Goal: Information Seeking & Learning: Learn about a topic

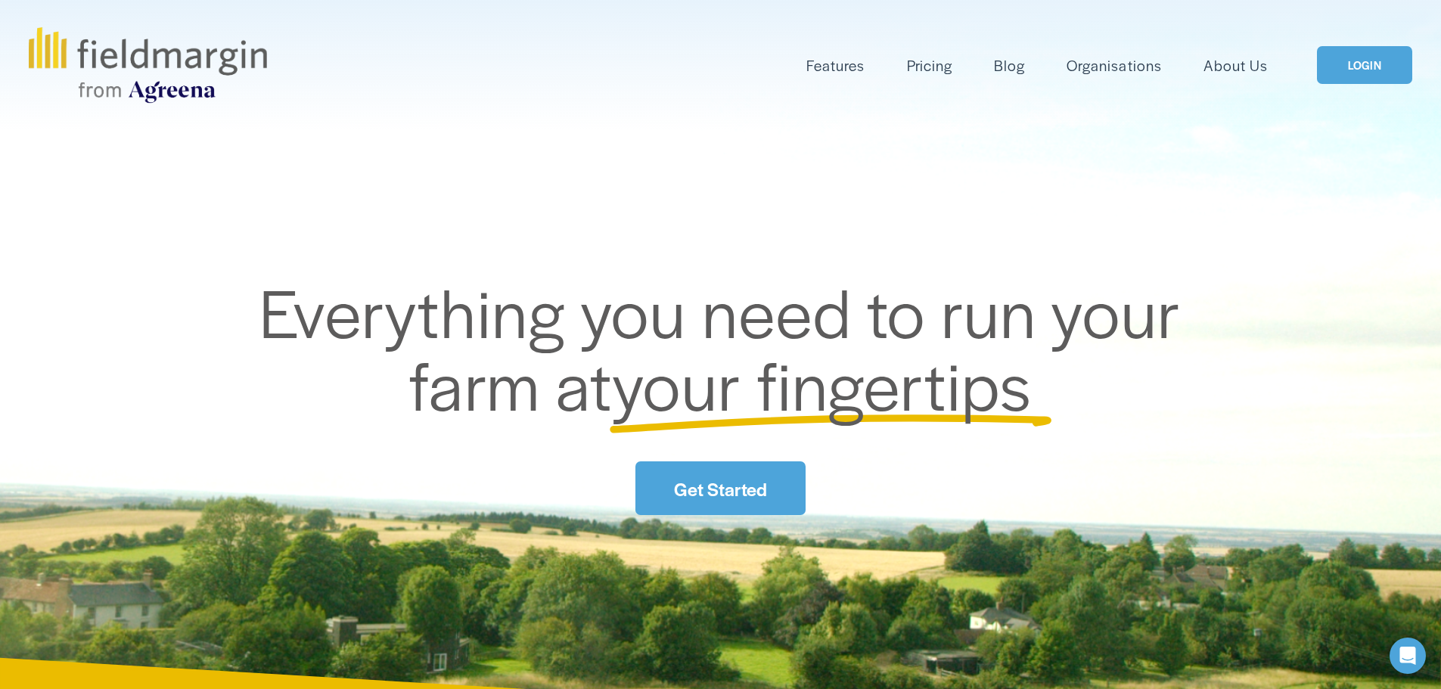
click at [1354, 51] on link "LOGIN" at bounding box center [1364, 65] width 95 height 39
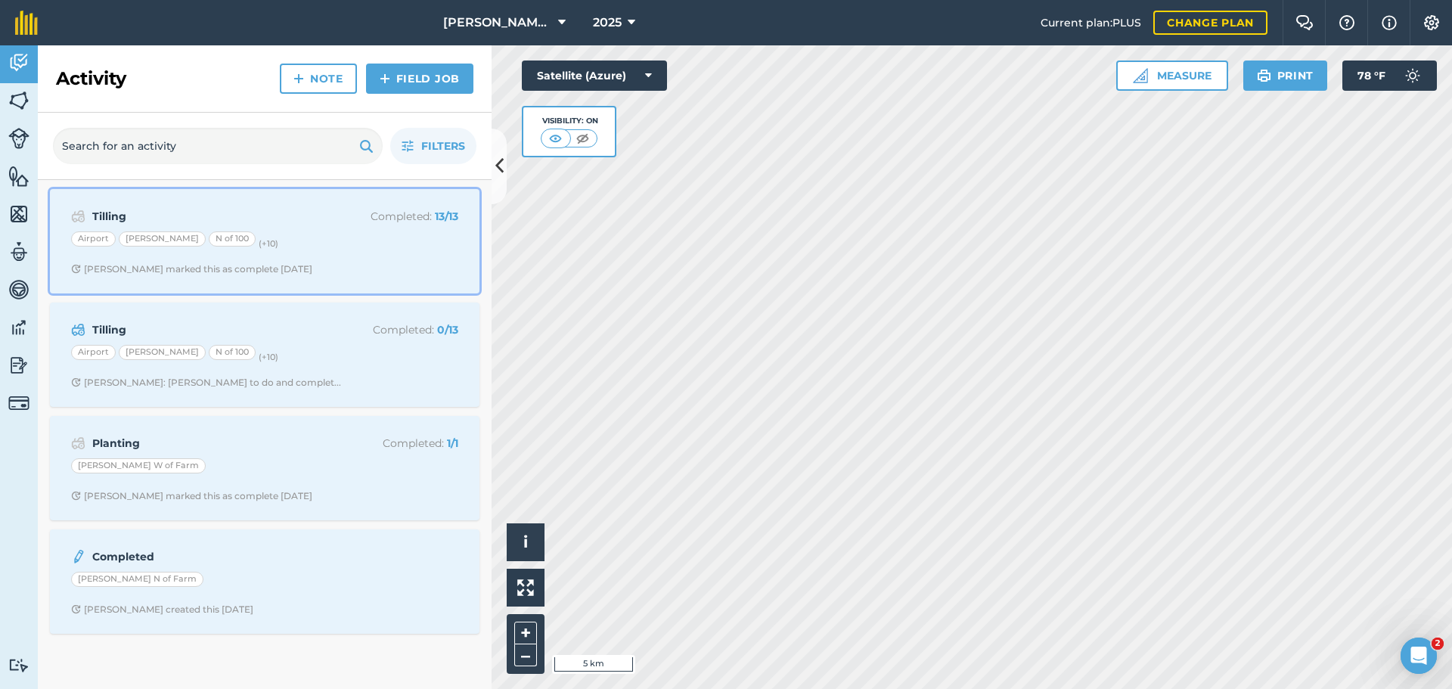
click at [325, 231] on div "Airport [PERSON_NAME] N of 100 (+ 10 )" at bounding box center [264, 241] width 387 height 20
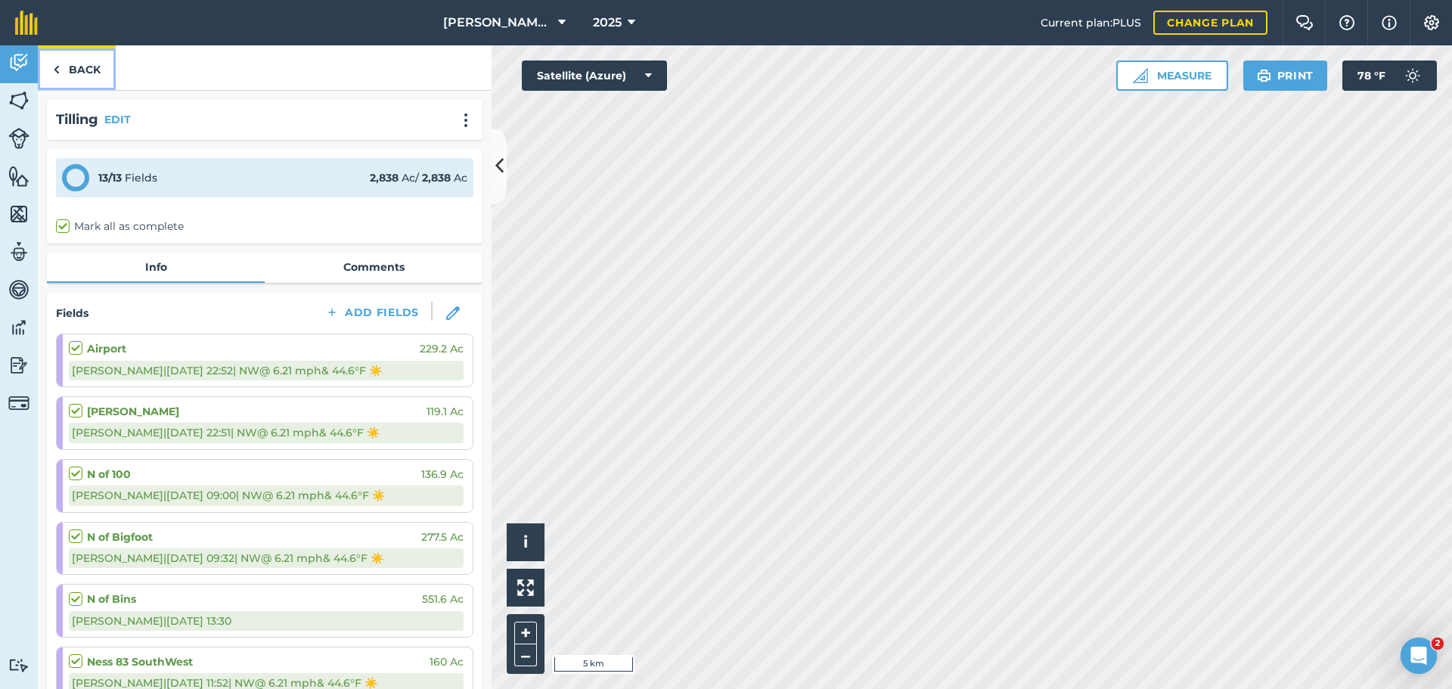
click at [57, 67] on img at bounding box center [56, 70] width 7 height 18
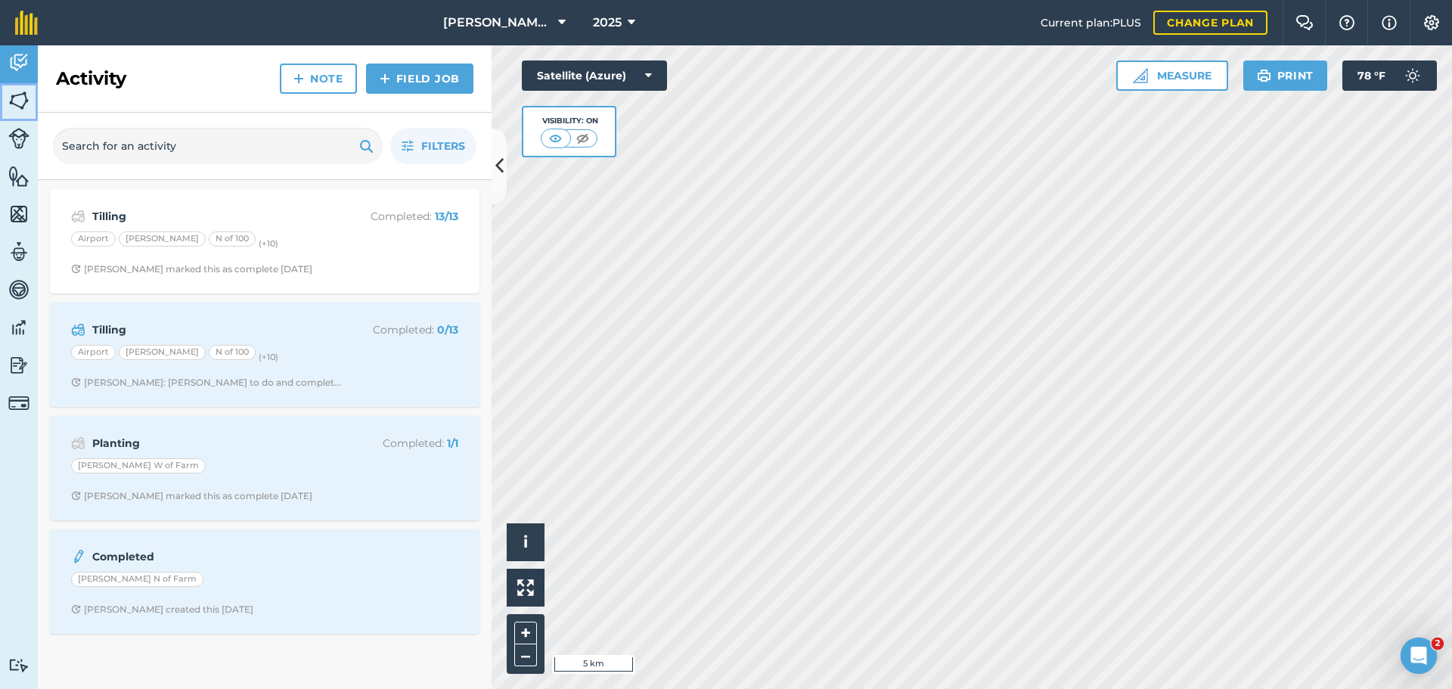
click at [16, 104] on img at bounding box center [18, 100] width 21 height 23
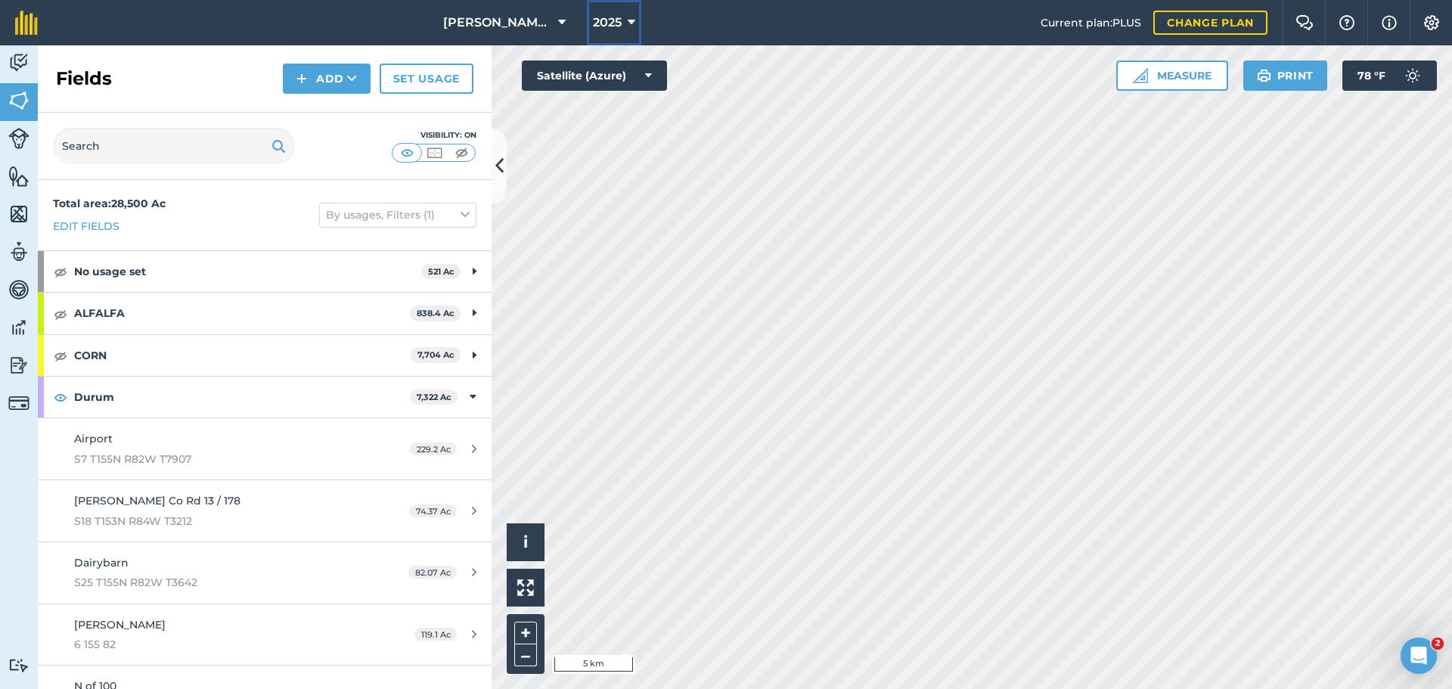
click at [599, 27] on span "2025" at bounding box center [607, 23] width 29 height 18
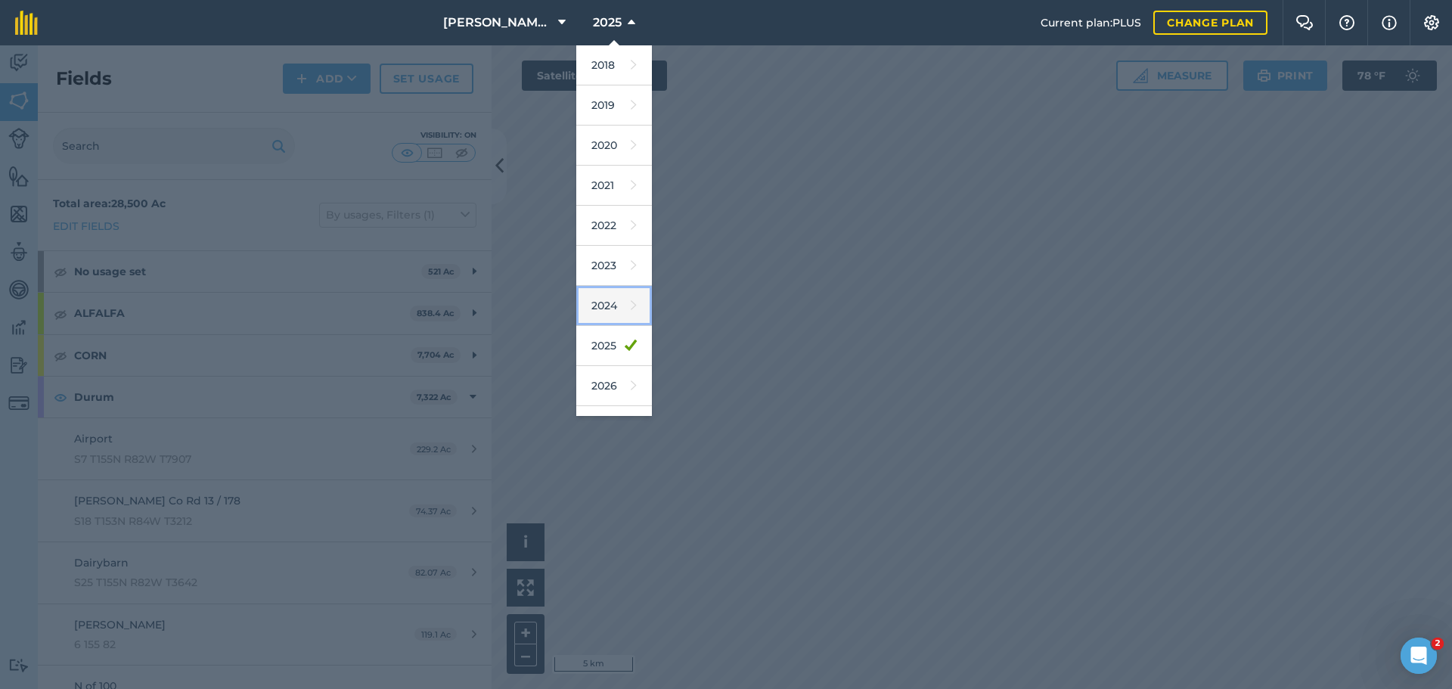
click at [583, 290] on link "2024" at bounding box center [614, 306] width 76 height 40
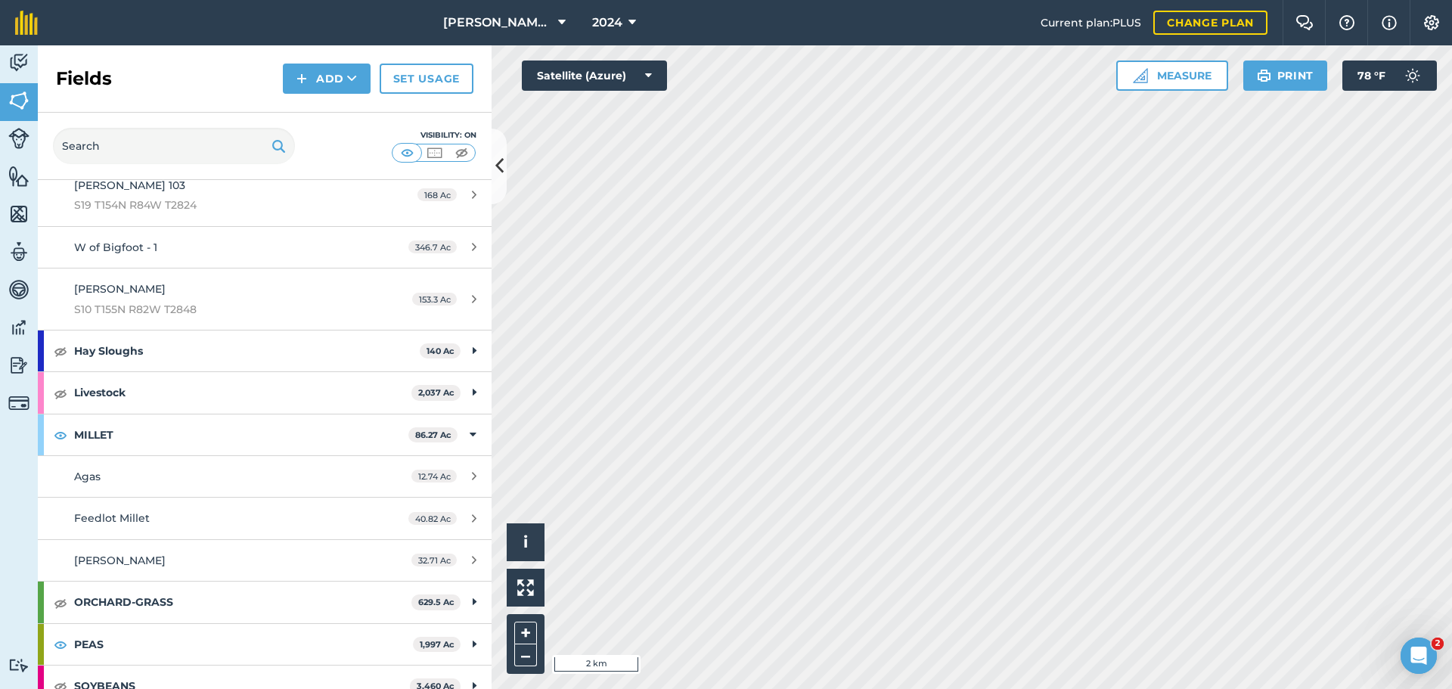
scroll to position [2269, 0]
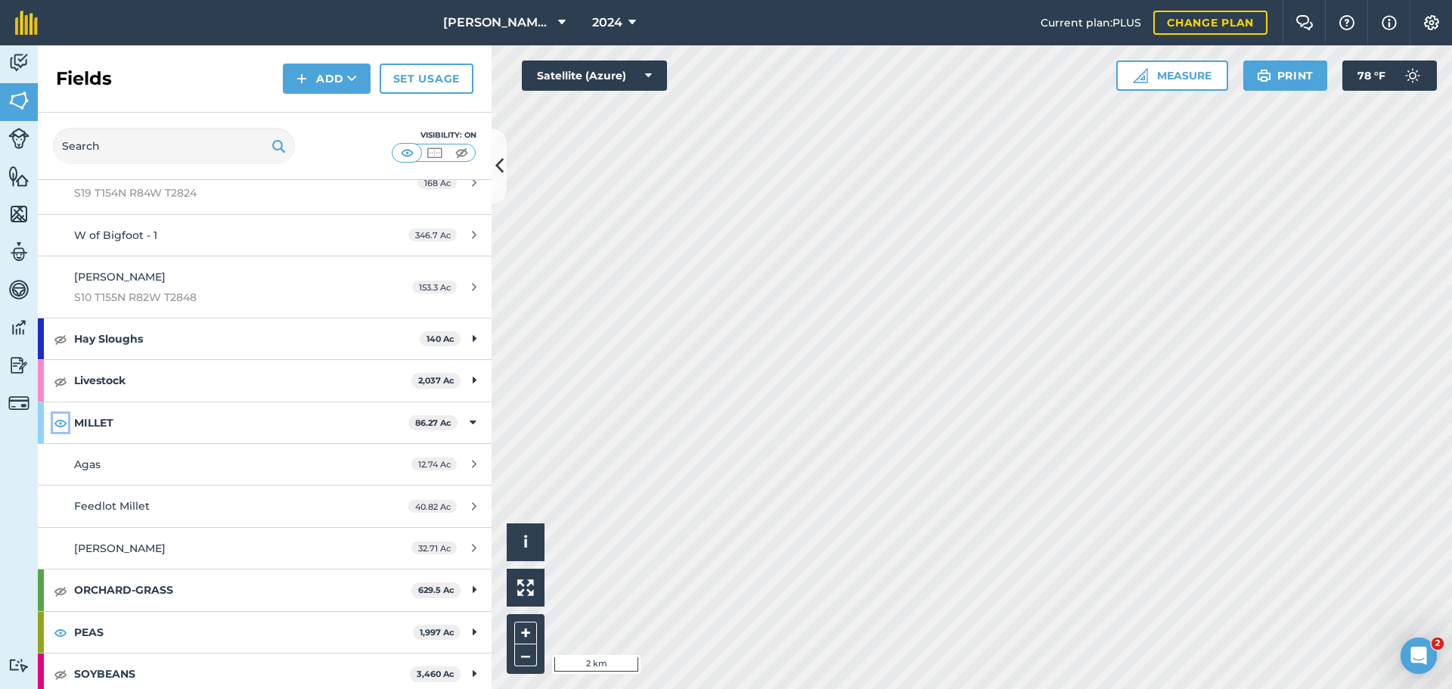
click at [60, 427] on img at bounding box center [61, 423] width 14 height 18
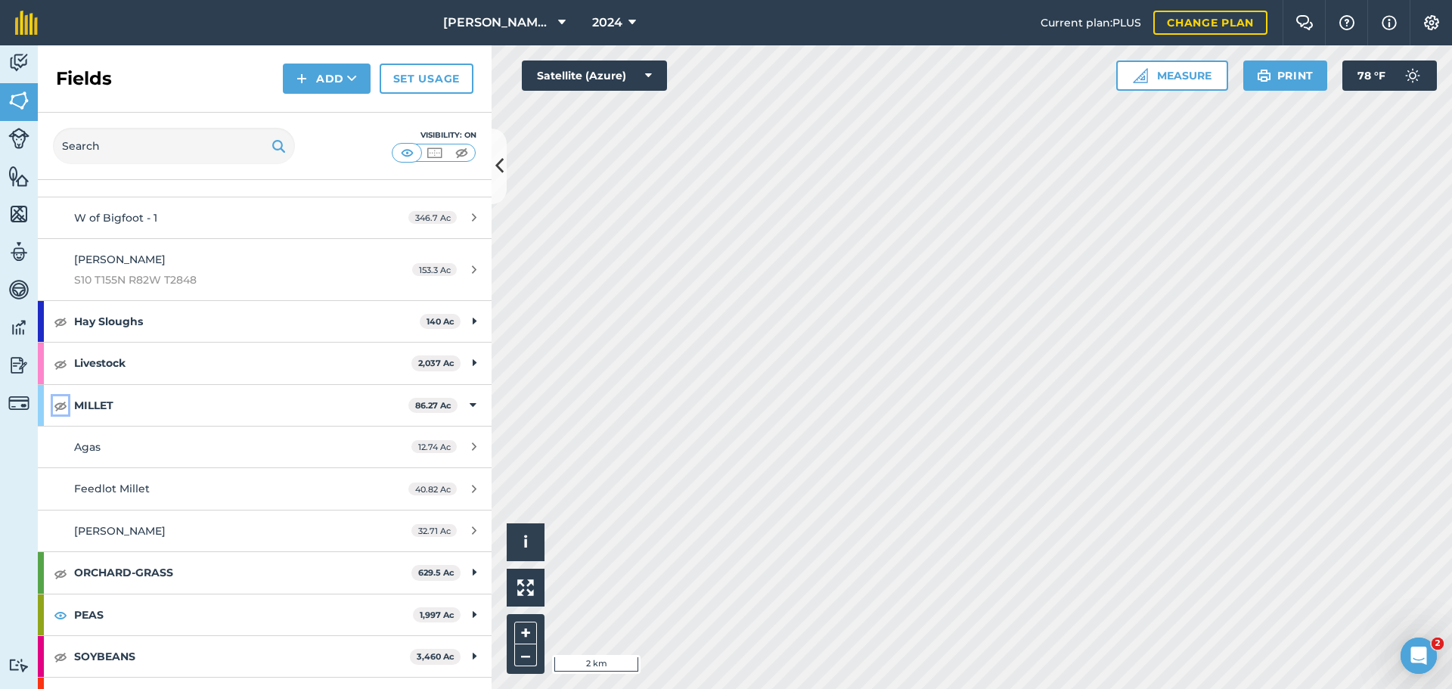
scroll to position [2317, 0]
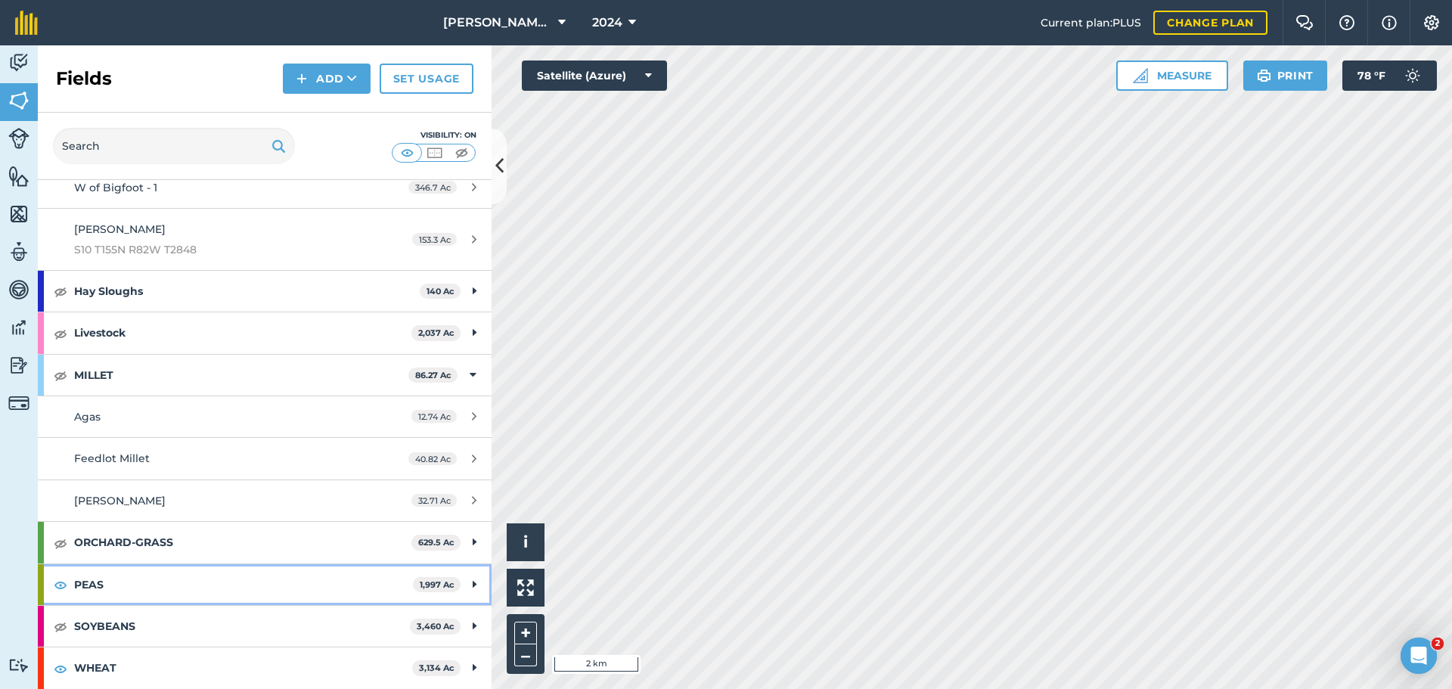
click at [458, 579] on div "PEAS 1,997 Ac" at bounding box center [265, 584] width 454 height 41
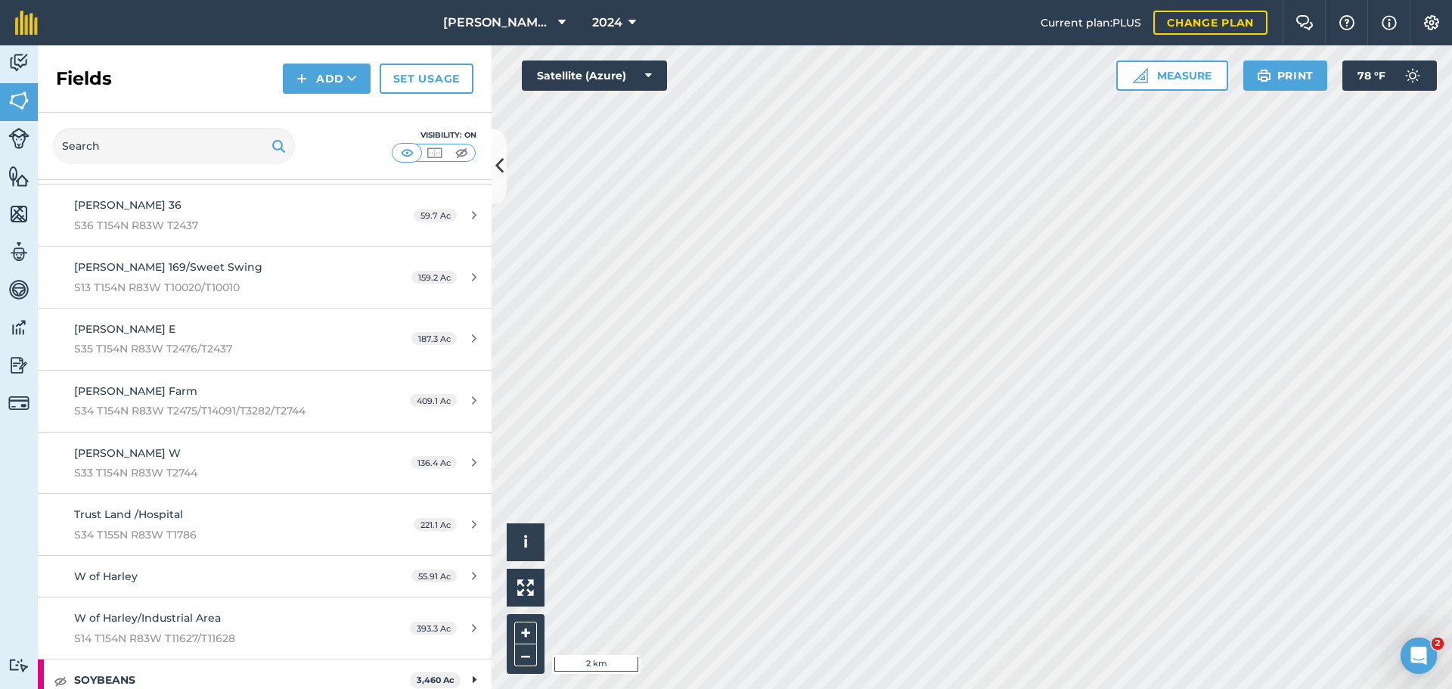
scroll to position [2977, 0]
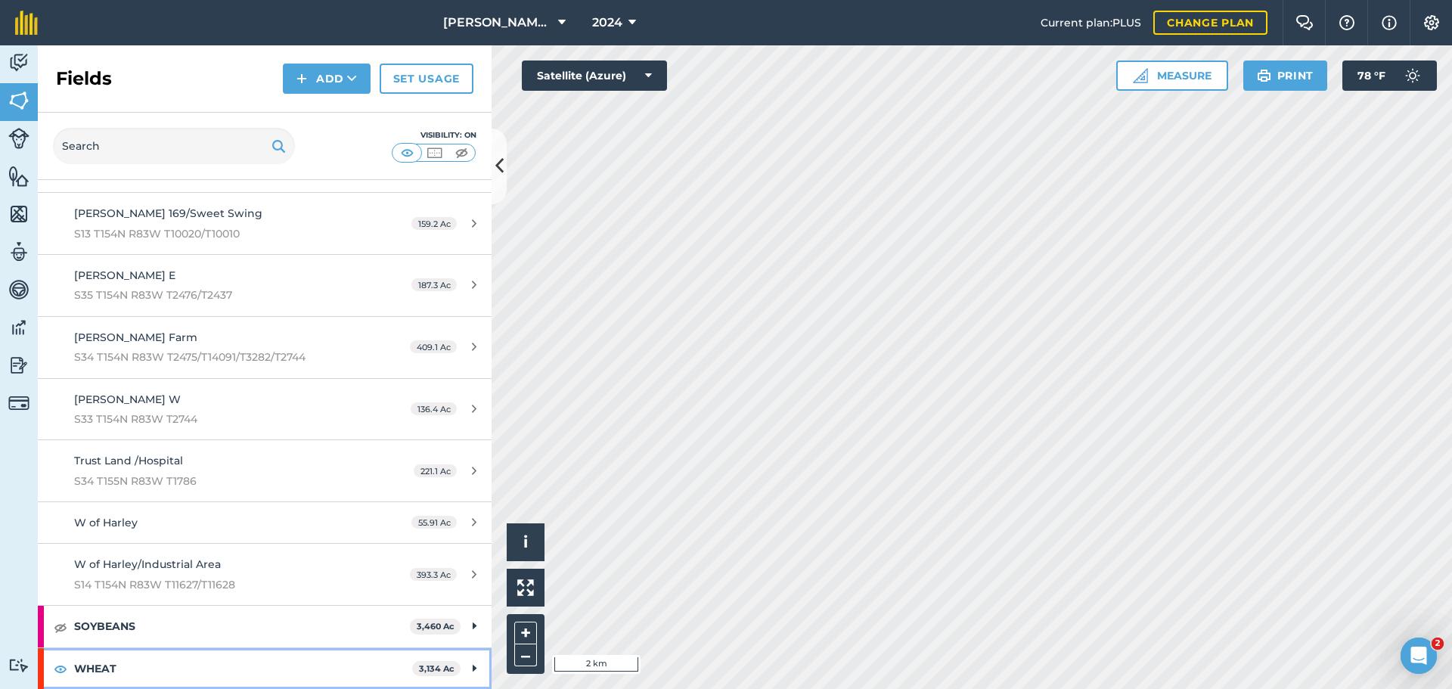
click at [473, 669] on icon at bounding box center [475, 668] width 4 height 17
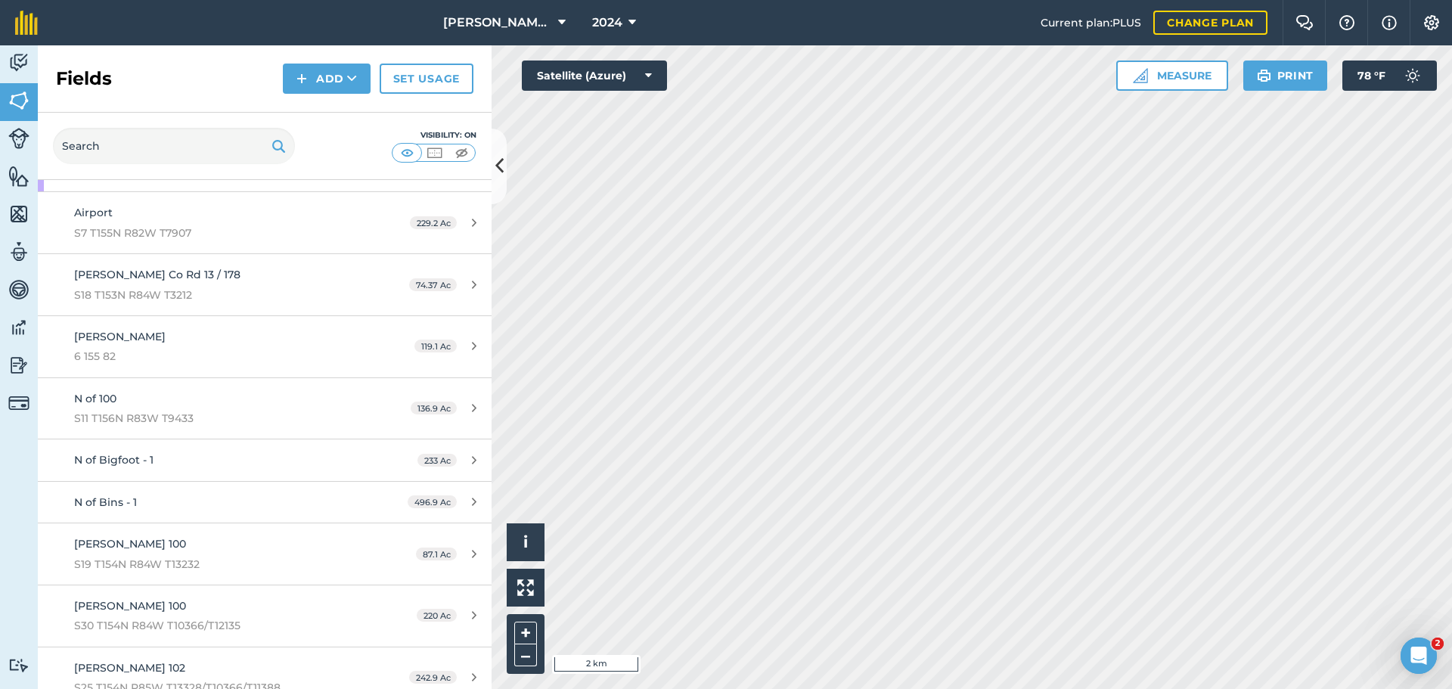
scroll to position [151, 0]
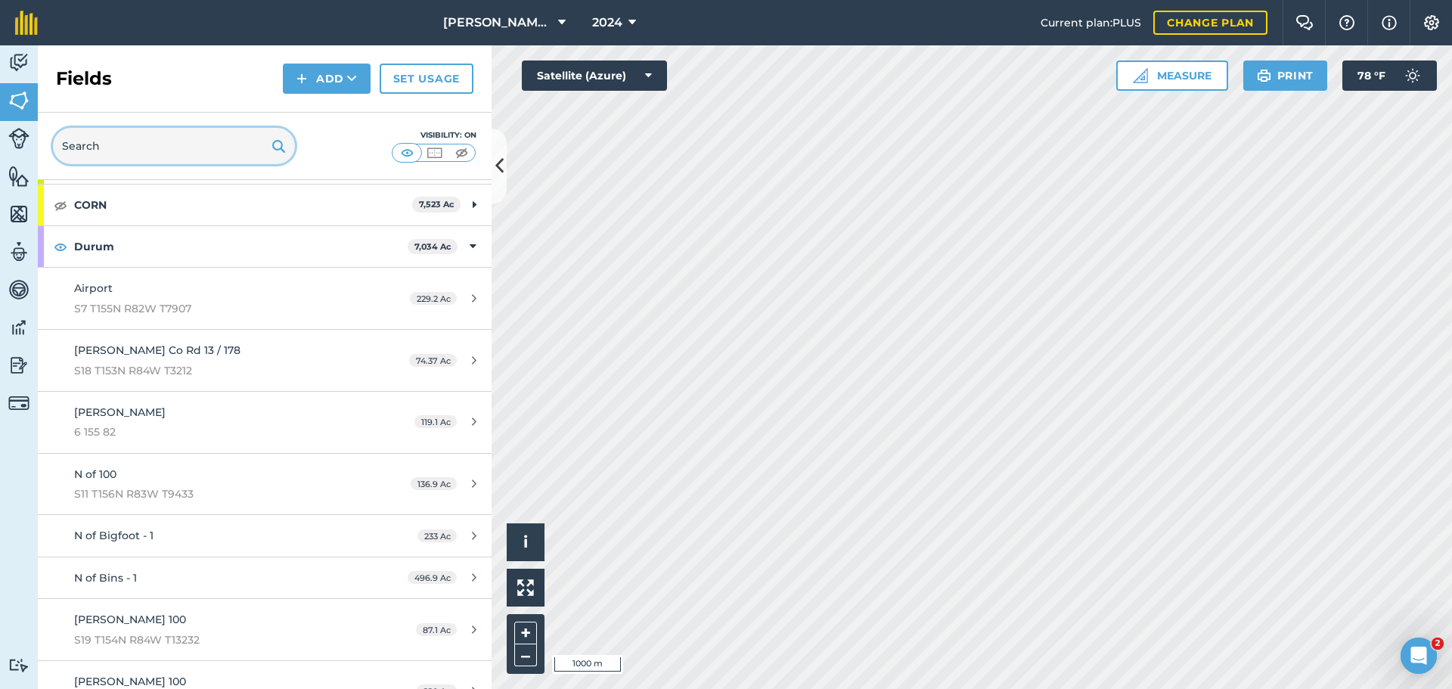
click at [206, 146] on input "text" at bounding box center [174, 146] width 242 height 36
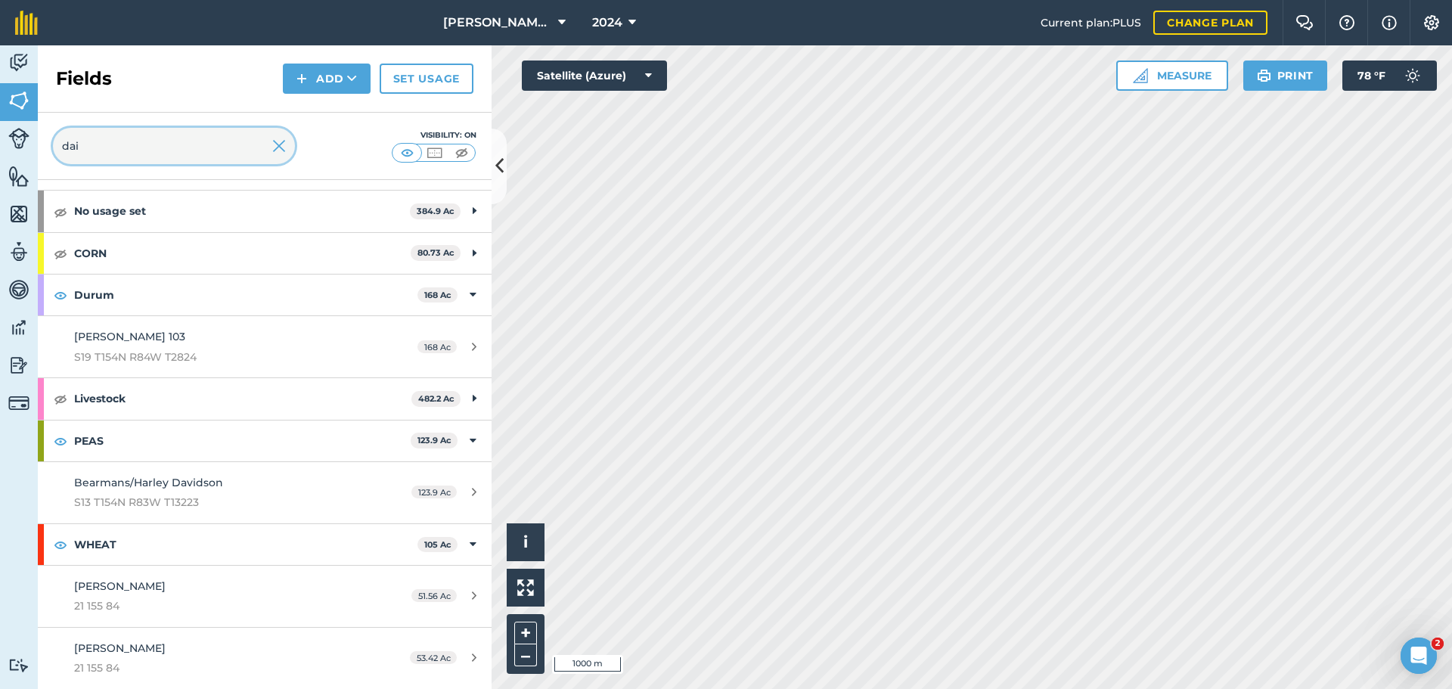
scroll to position [0, 0]
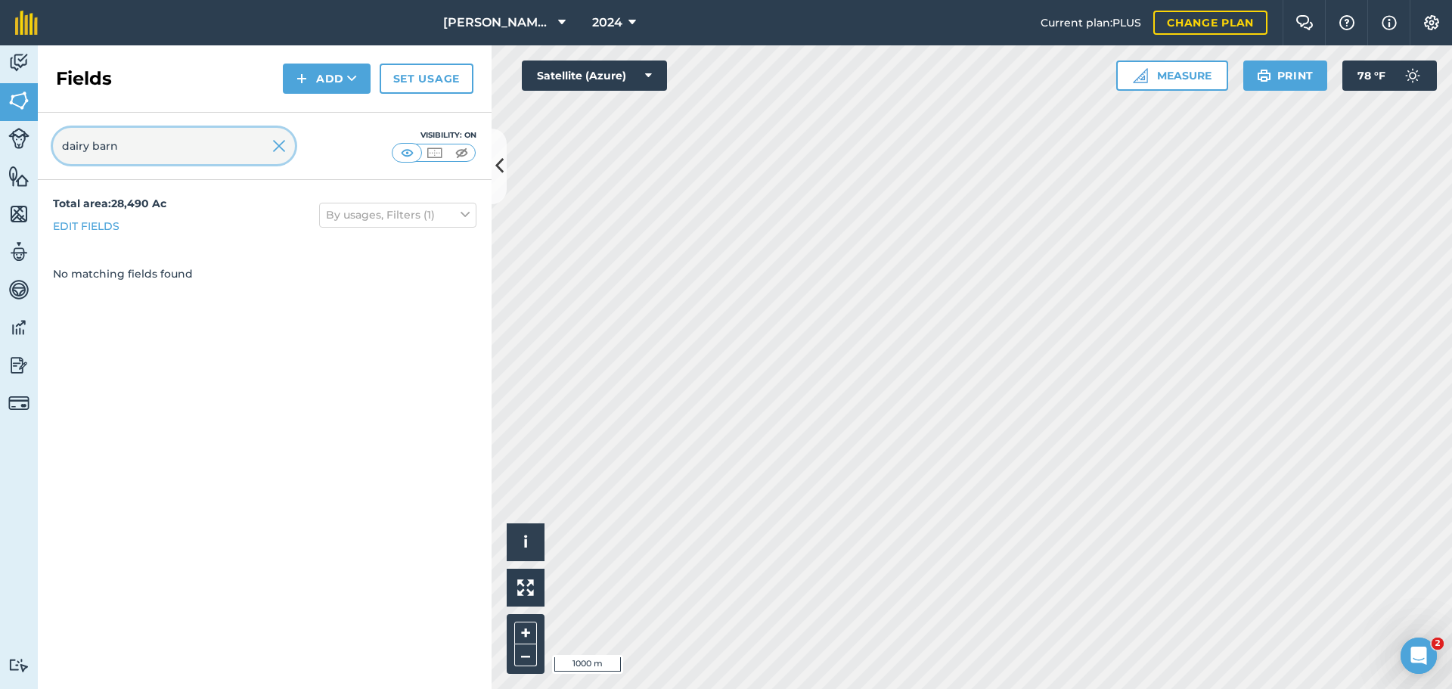
type input "dairy barn"
click at [277, 144] on img at bounding box center [279, 146] width 14 height 18
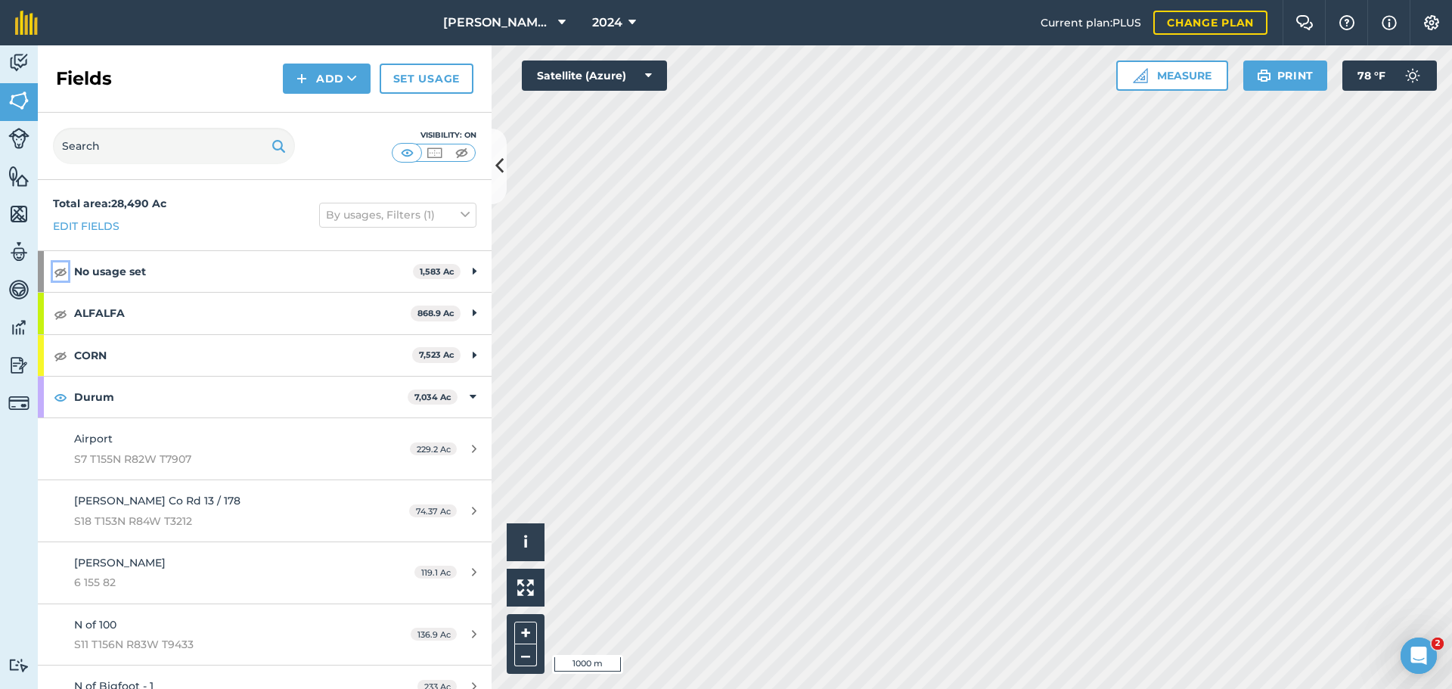
click at [55, 271] on img at bounding box center [61, 271] width 14 height 18
click at [460, 268] on div "No usage set 1,583 Ac" at bounding box center [265, 271] width 454 height 41
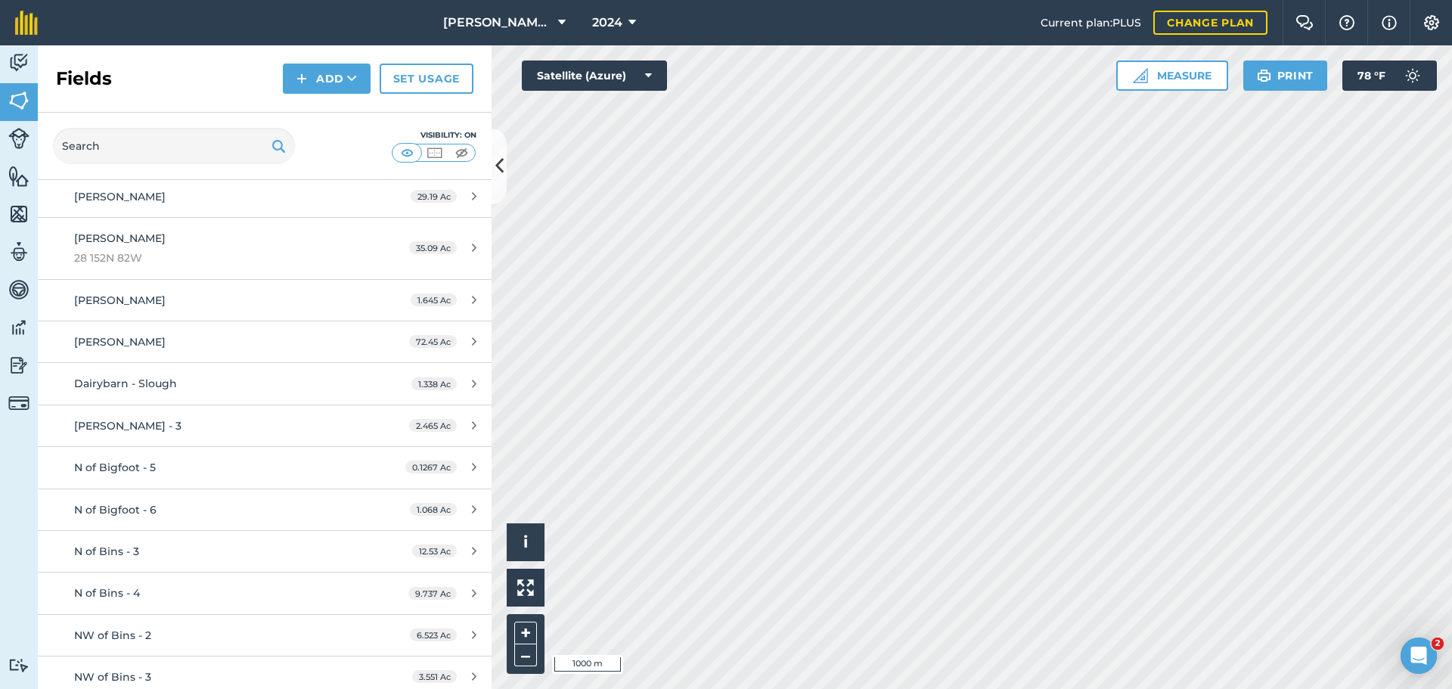
scroll to position [454, 0]
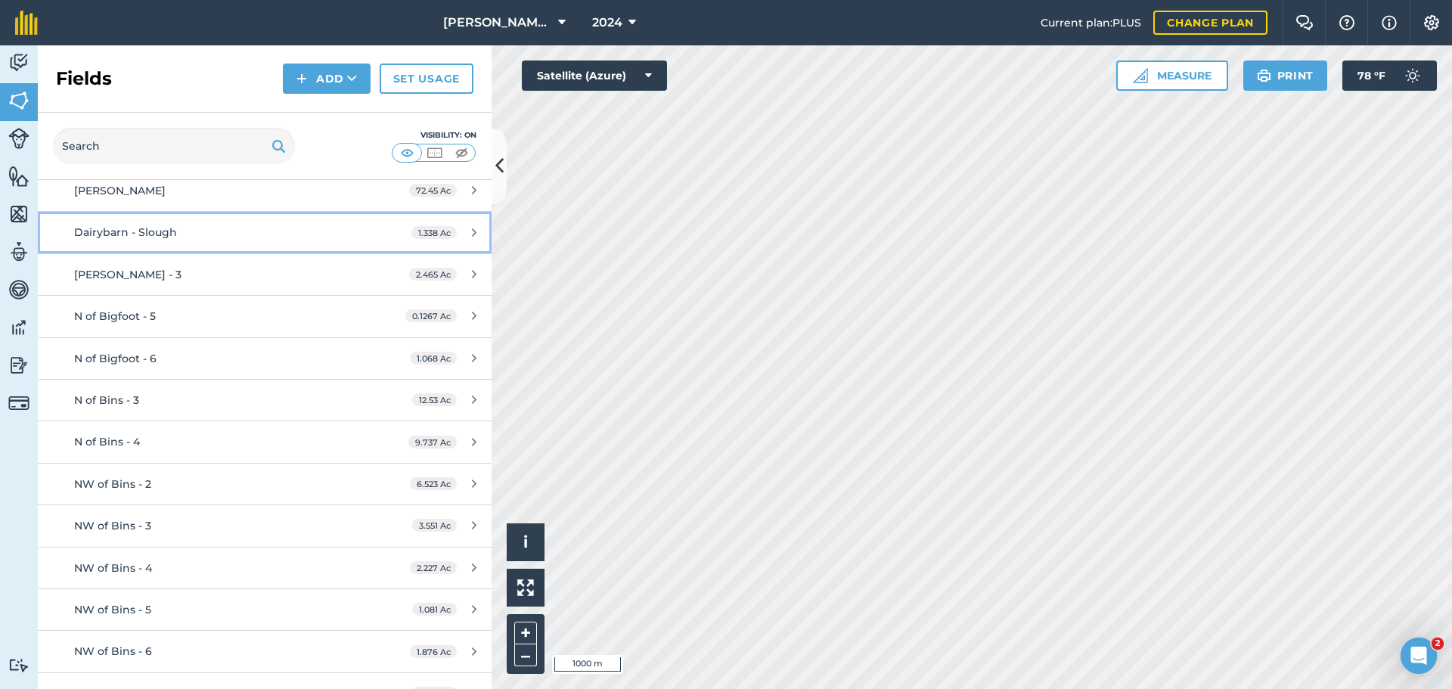
click at [258, 241] on div "Dairybarn - Slough" at bounding box center [216, 232] width 284 height 17
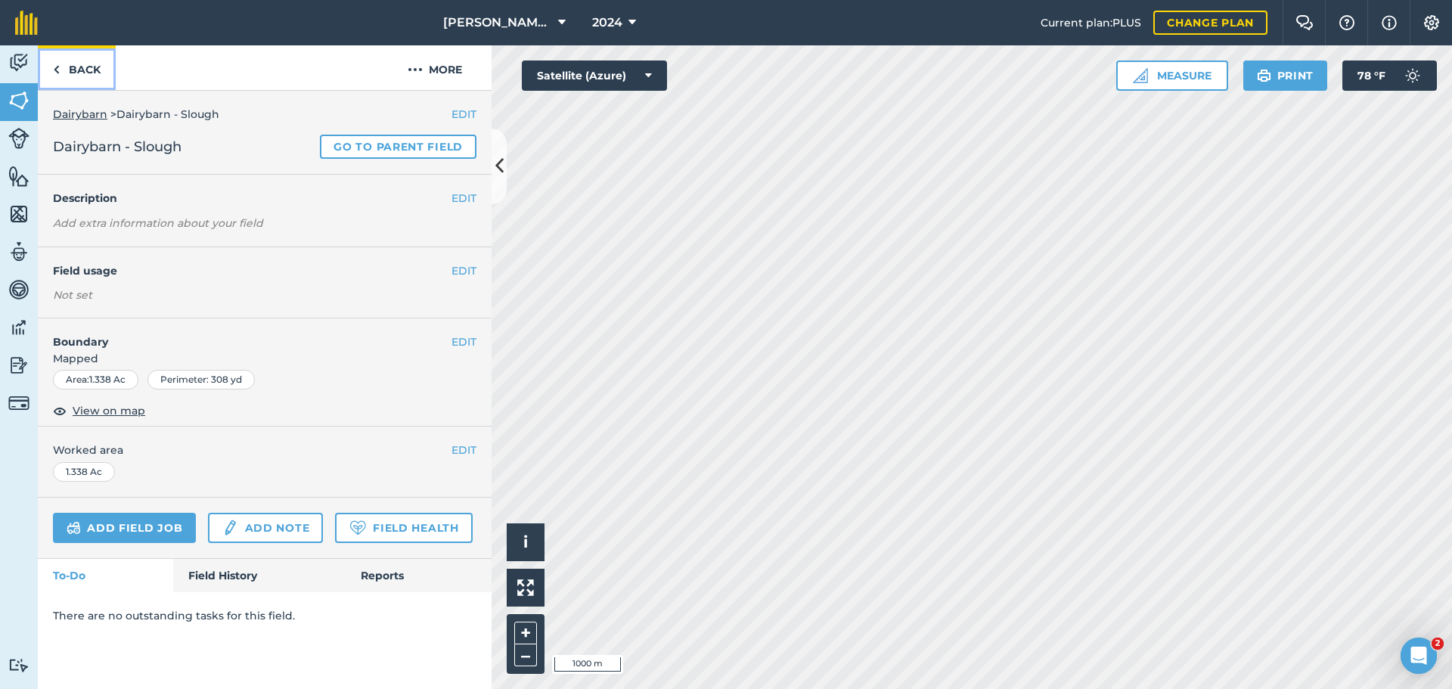
click at [59, 79] on link "Back" at bounding box center [77, 67] width 78 height 45
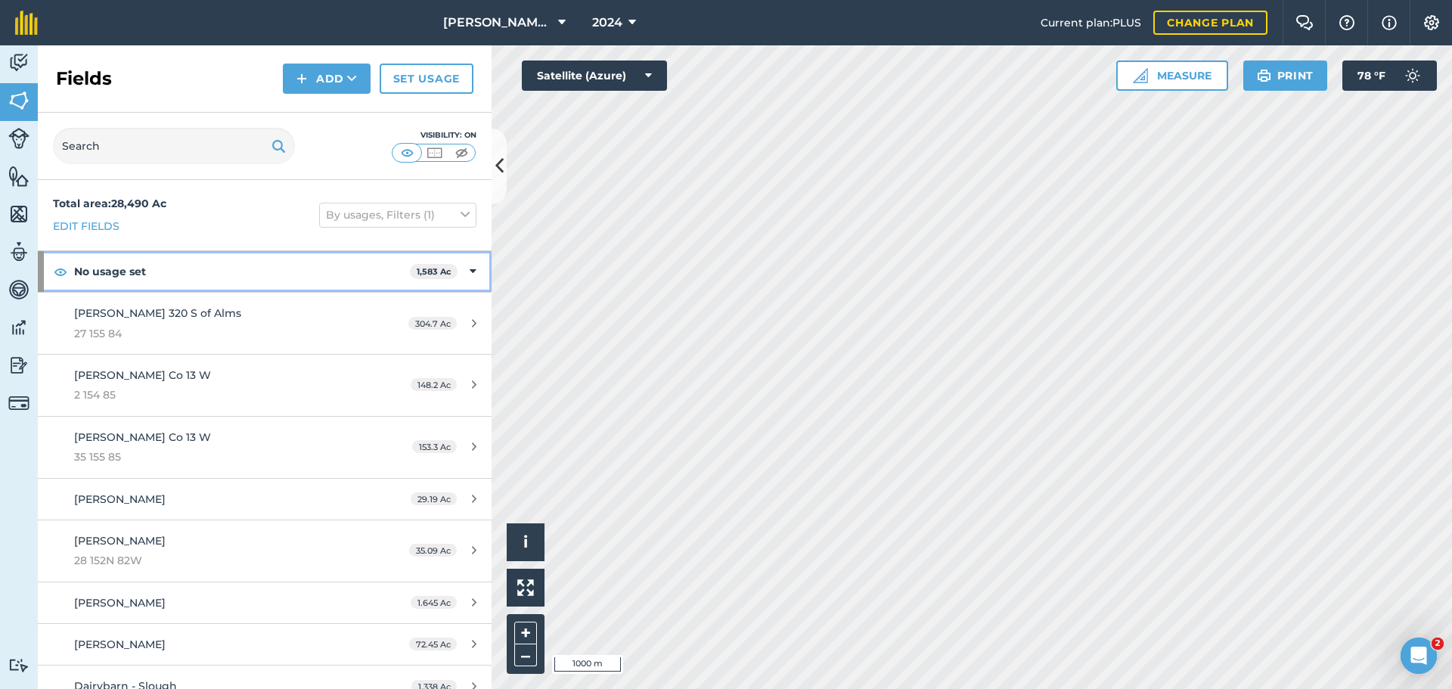
click at [458, 272] on div "No usage set 1,583 Ac" at bounding box center [265, 271] width 454 height 41
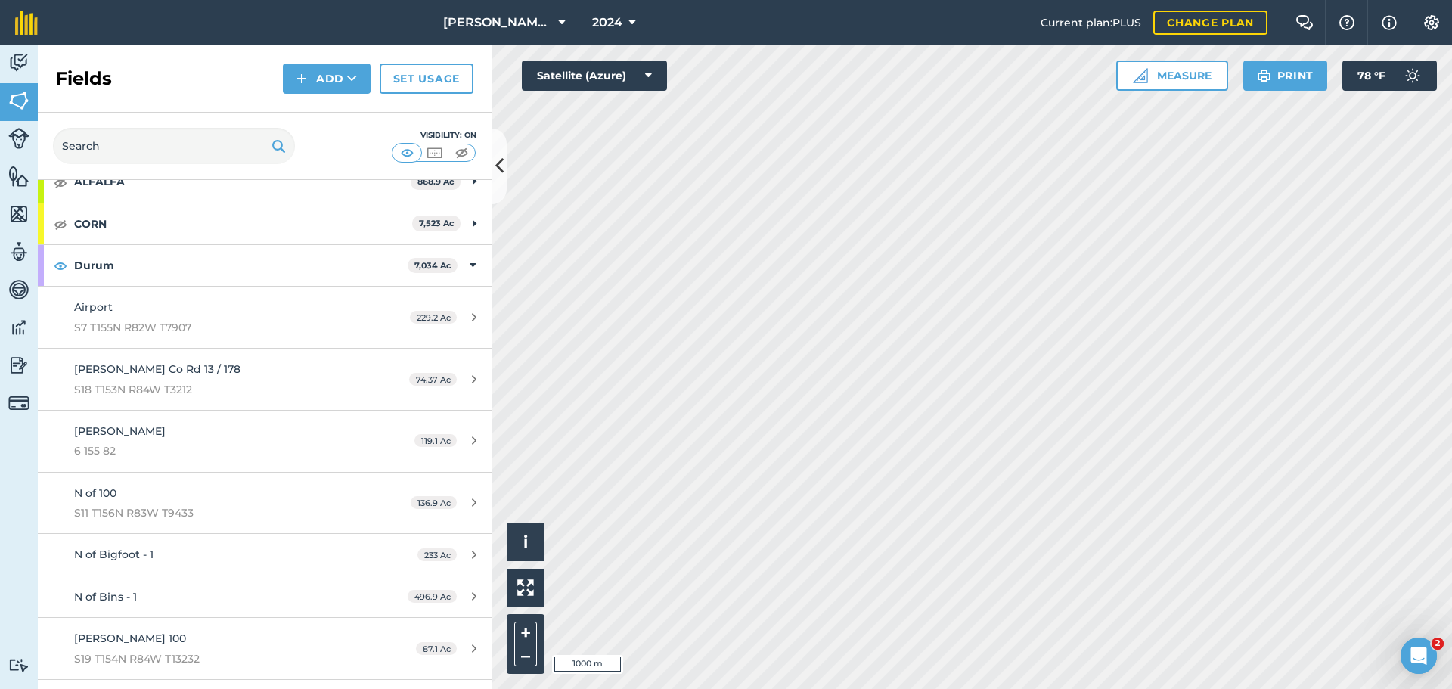
scroll to position [151, 0]
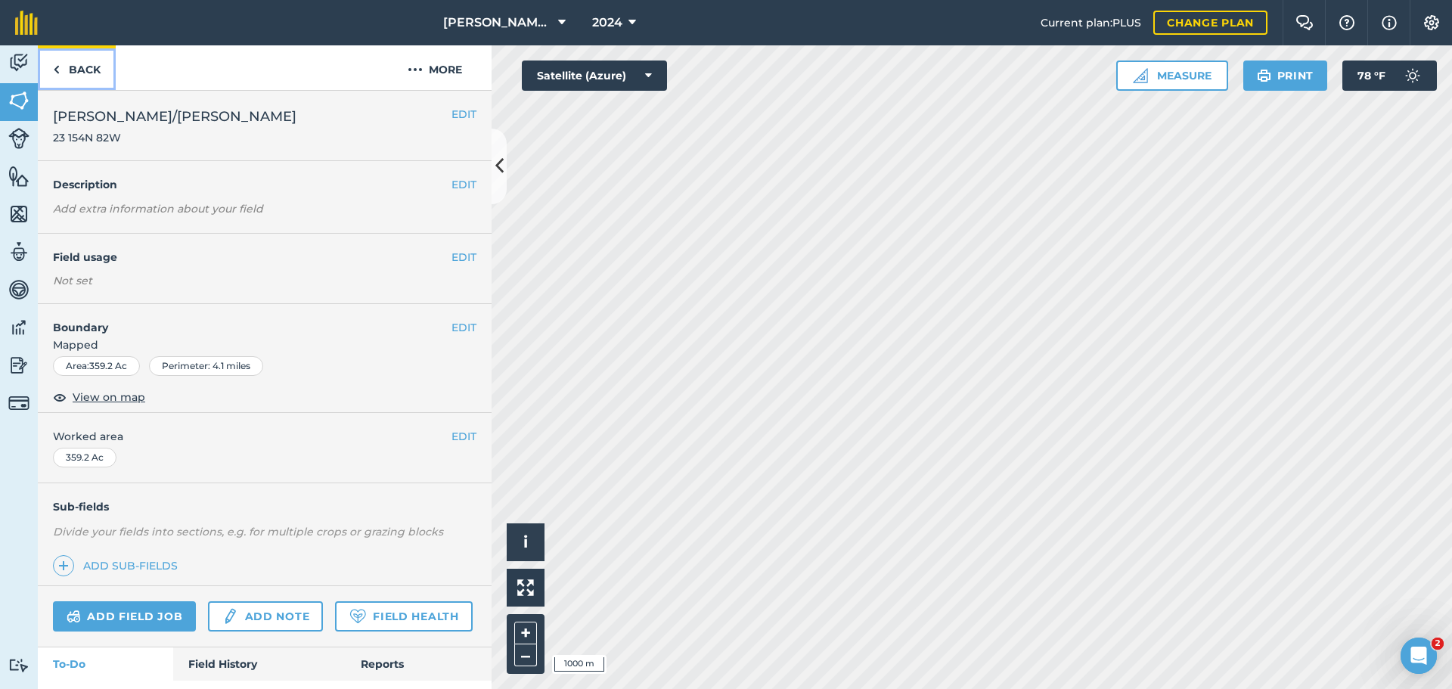
click at [79, 71] on link "Back" at bounding box center [77, 67] width 78 height 45
click at [79, 75] on link "Back" at bounding box center [77, 67] width 78 height 45
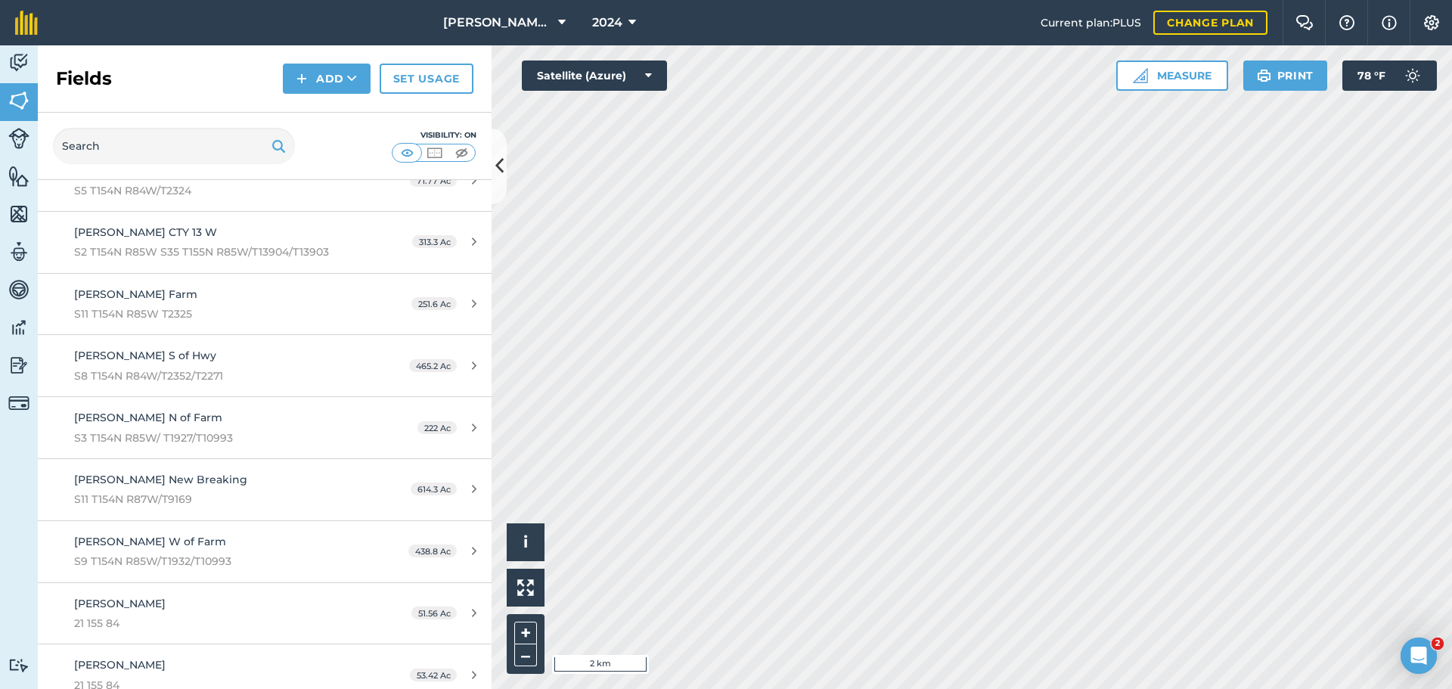
scroll to position [3781, 0]
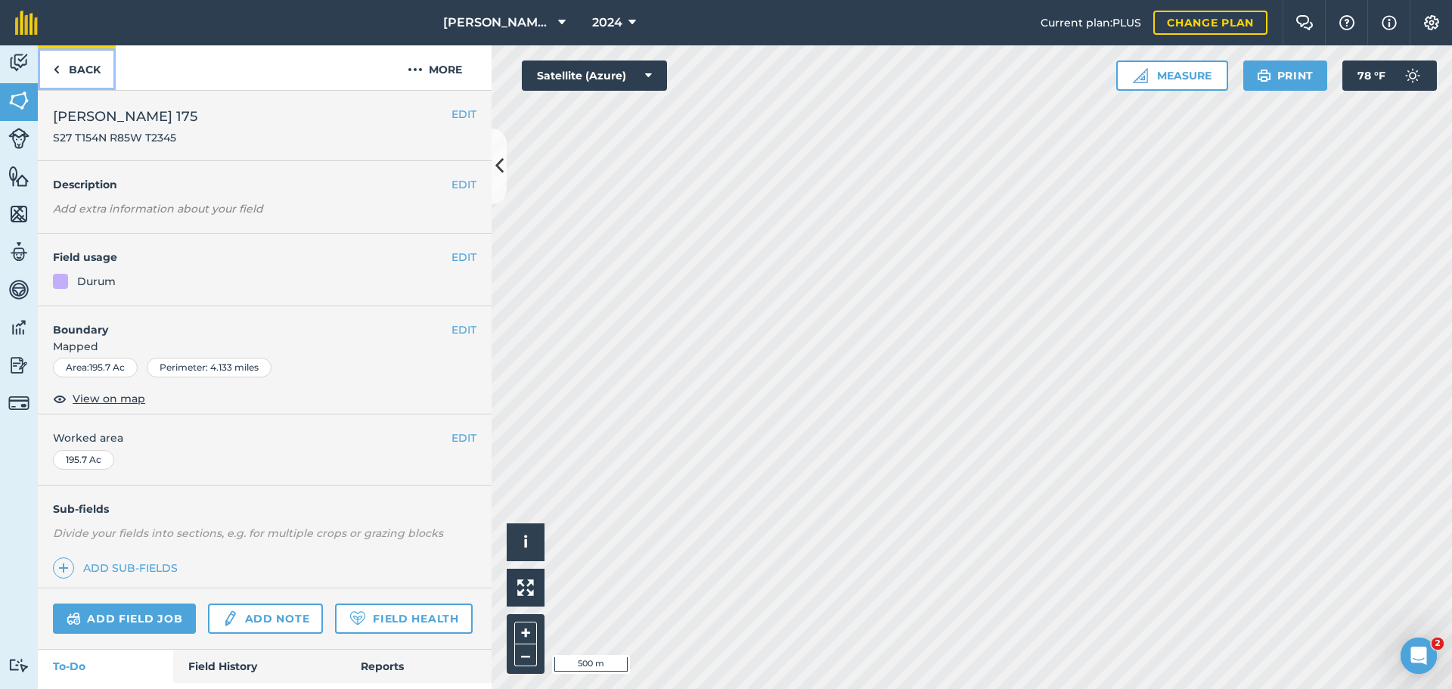
click at [80, 73] on link "Back" at bounding box center [77, 67] width 78 height 45
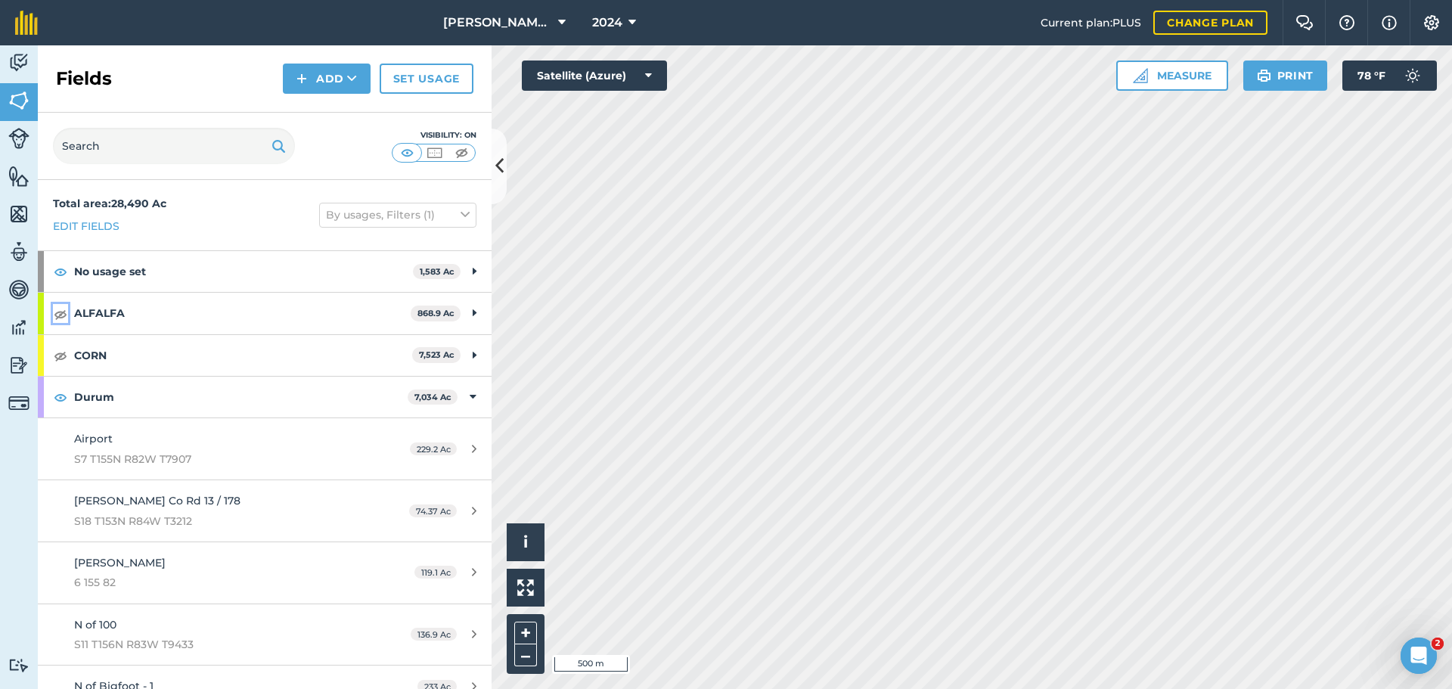
click at [58, 314] on img at bounding box center [61, 314] width 14 height 18
click at [57, 359] on img at bounding box center [61, 355] width 14 height 18
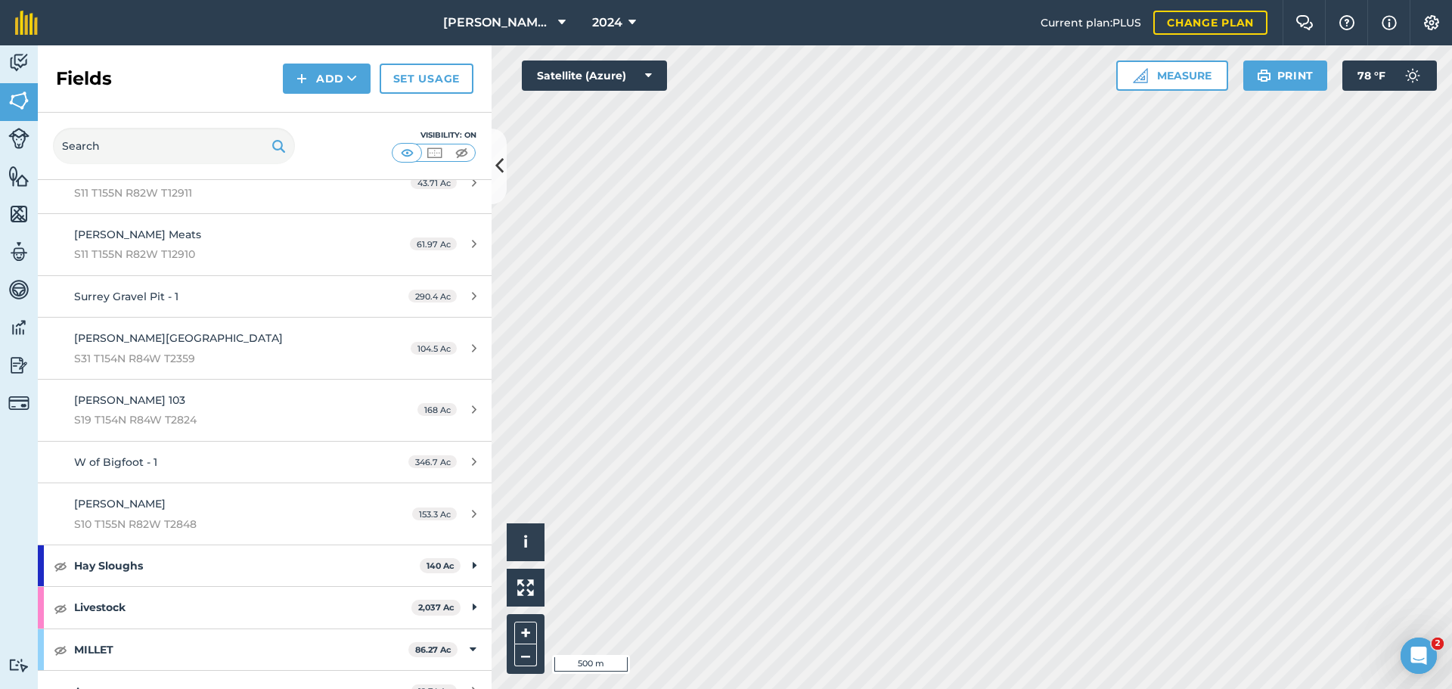
scroll to position [2269, 0]
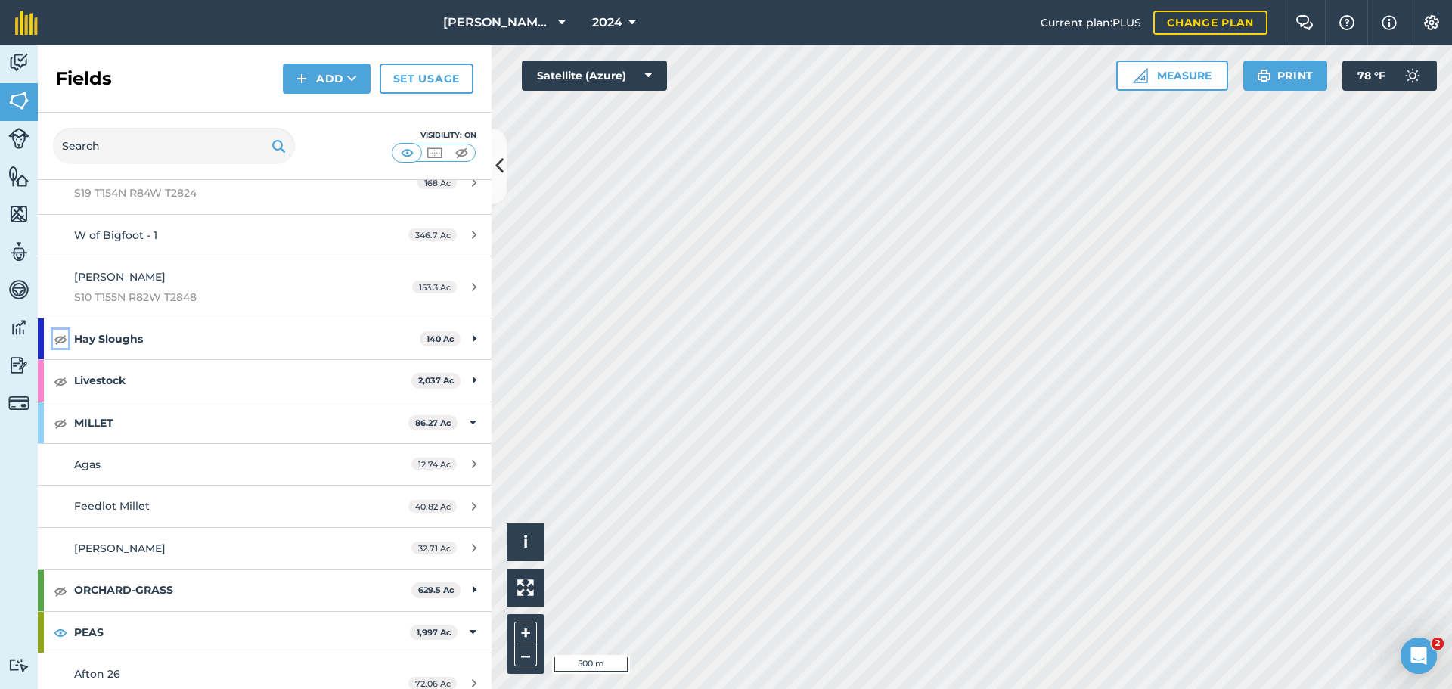
click at [61, 340] on img at bounding box center [61, 339] width 14 height 18
drag, startPoint x: 61, startPoint y: 424, endPoint x: 69, endPoint y: 413, distance: 14.1
click at [61, 424] on img at bounding box center [61, 423] width 14 height 18
click at [64, 381] on img at bounding box center [61, 381] width 14 height 18
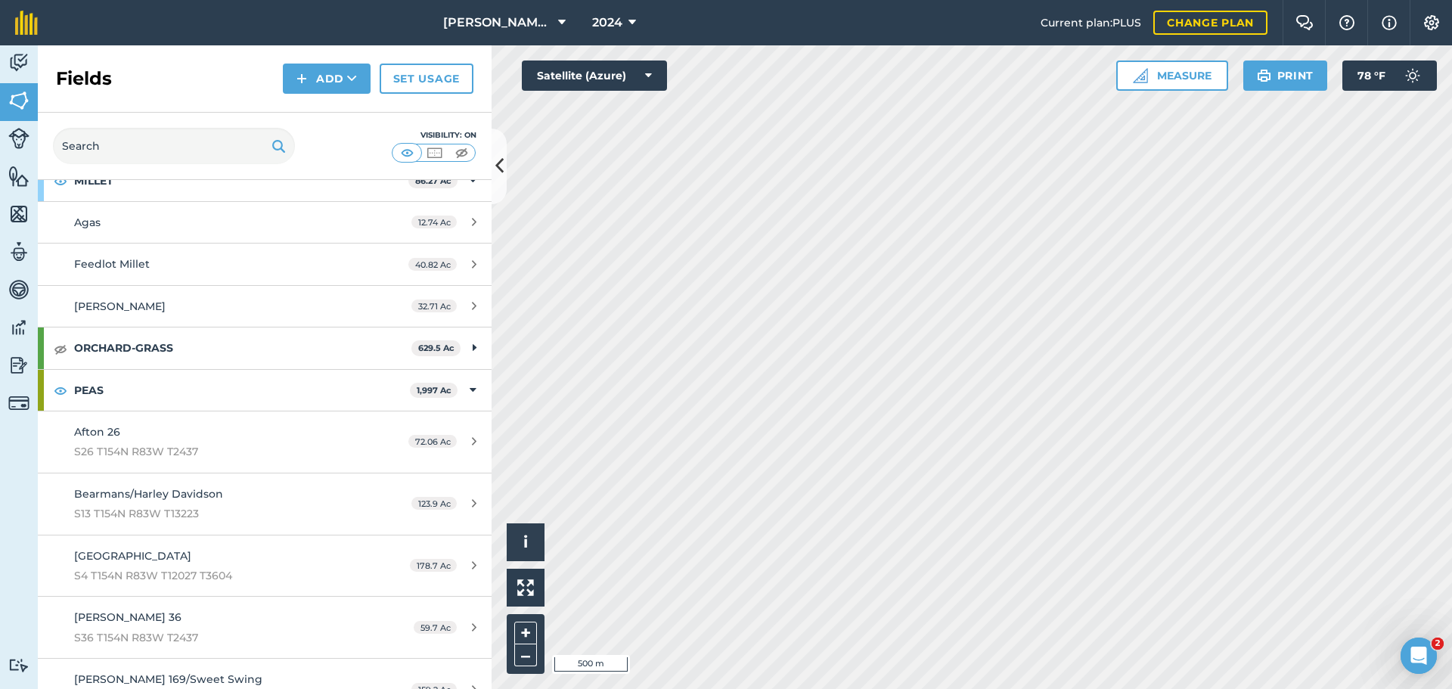
scroll to position [2496, 0]
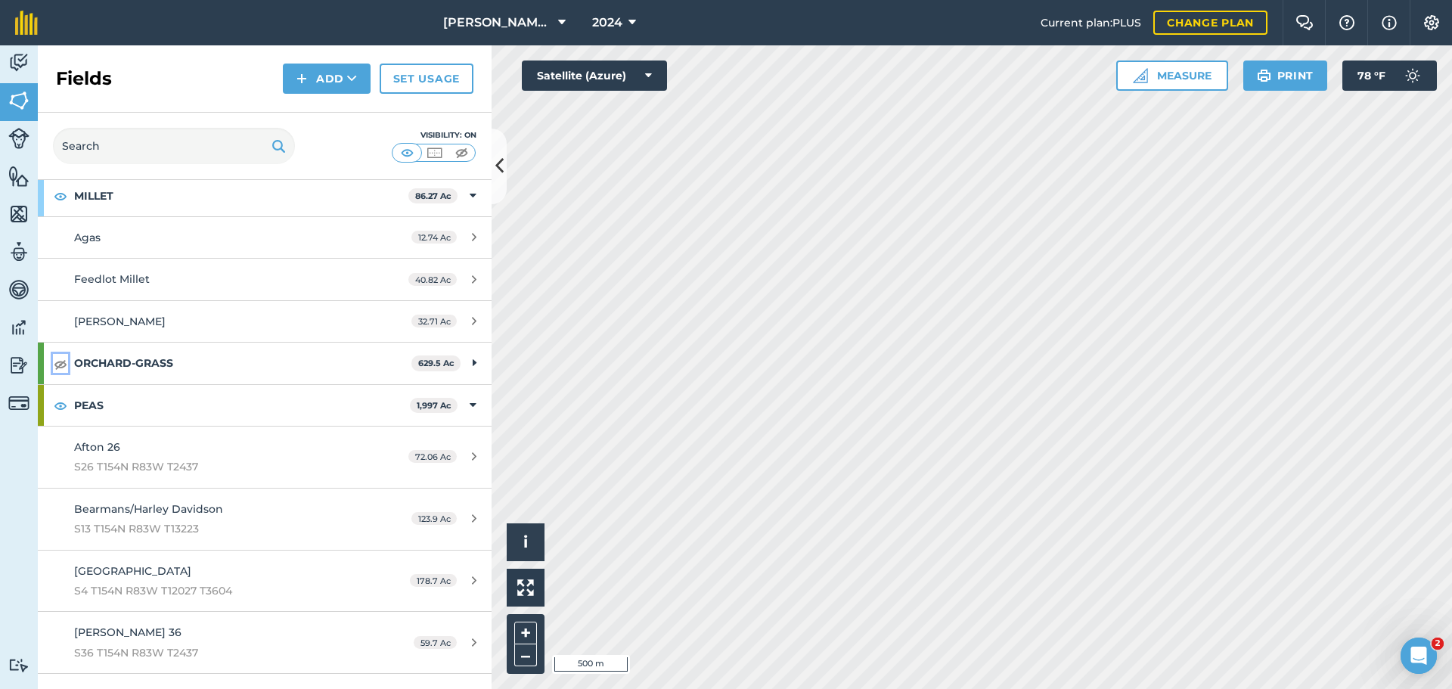
click at [57, 367] on img at bounding box center [61, 364] width 14 height 18
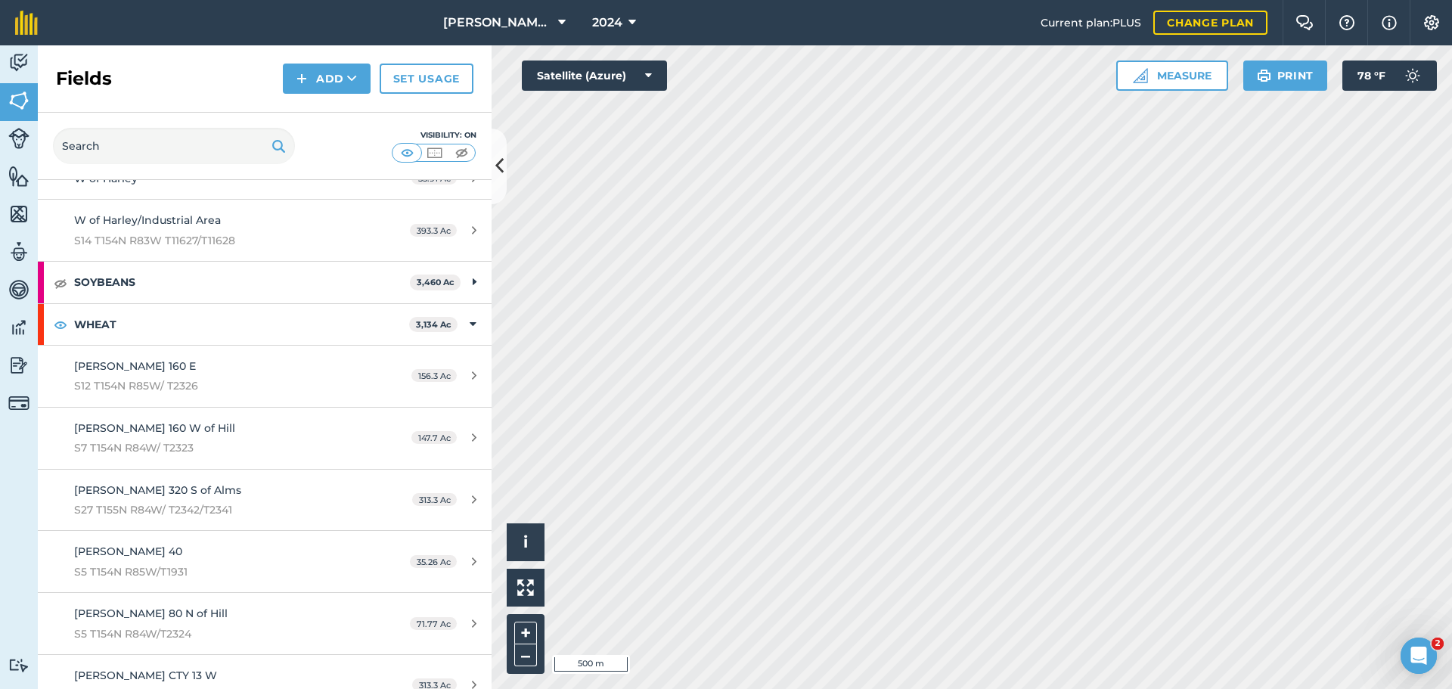
scroll to position [3328, 0]
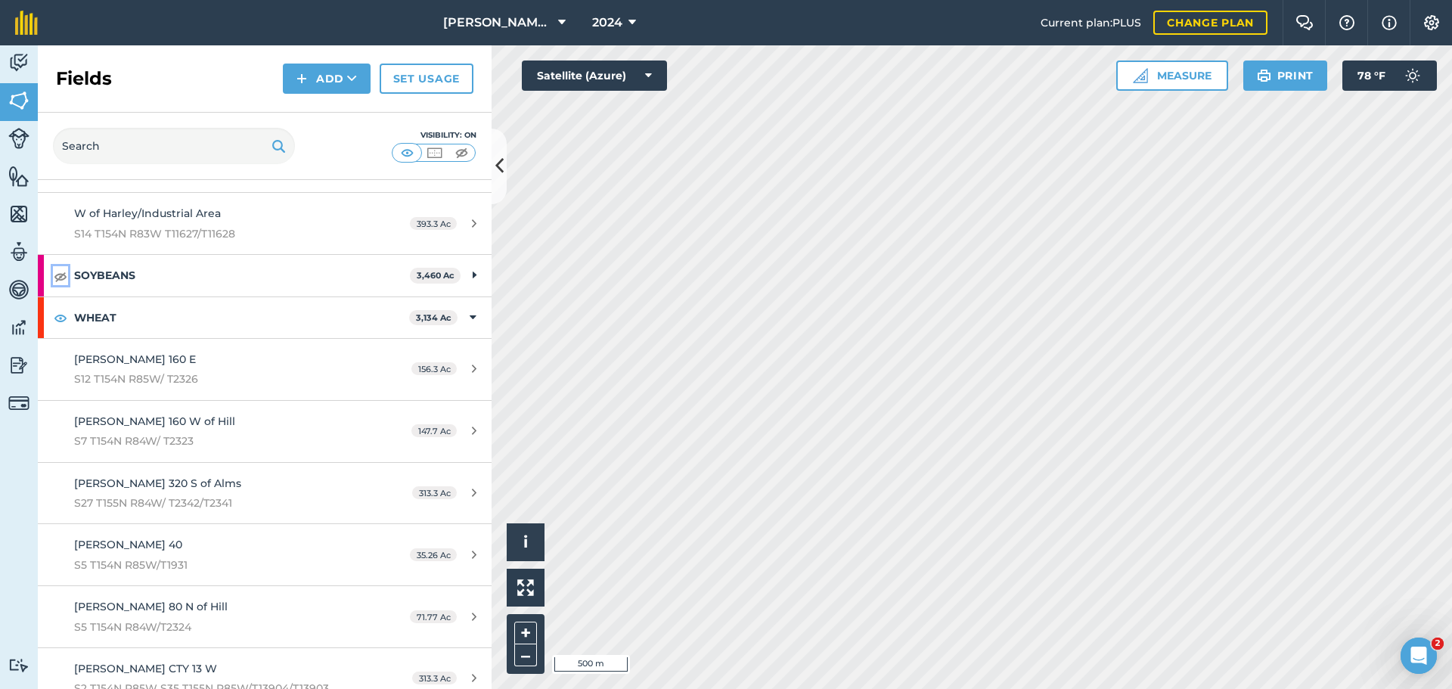
click at [62, 276] on img at bounding box center [61, 276] width 14 height 18
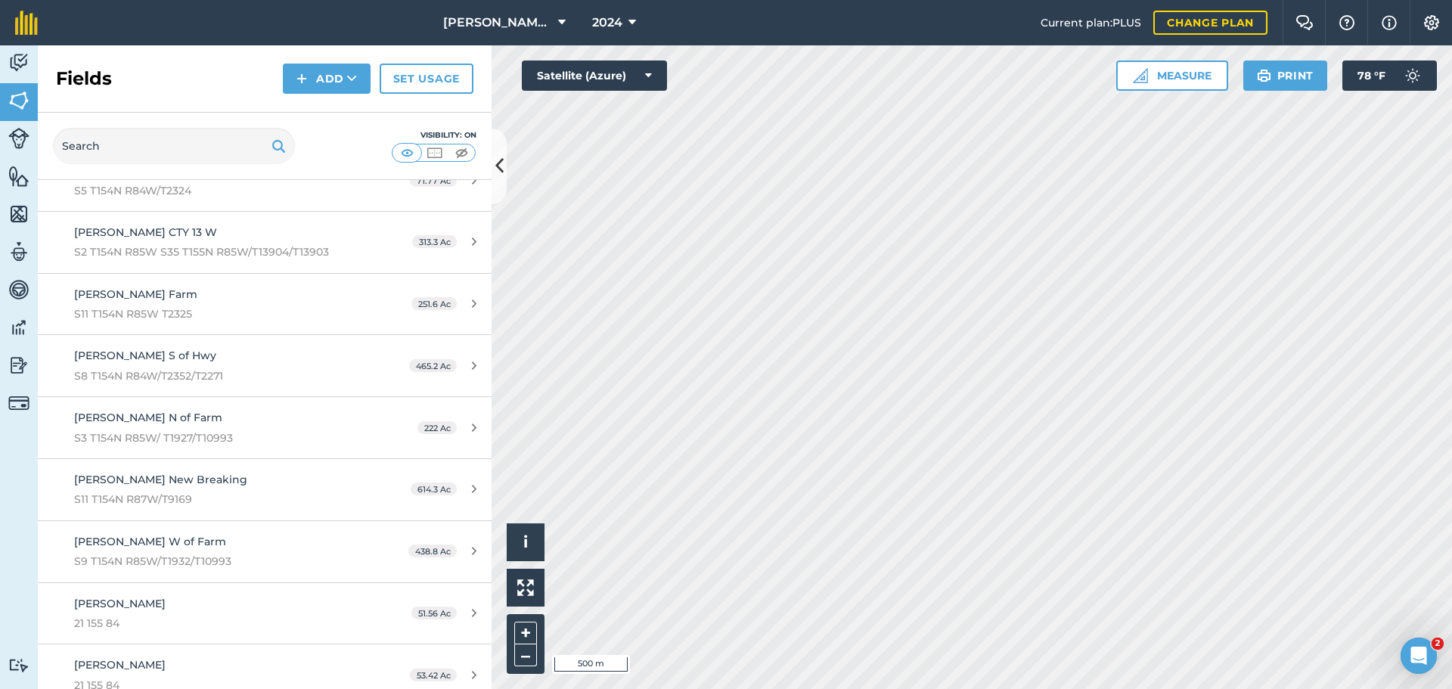
scroll to position [3781, 0]
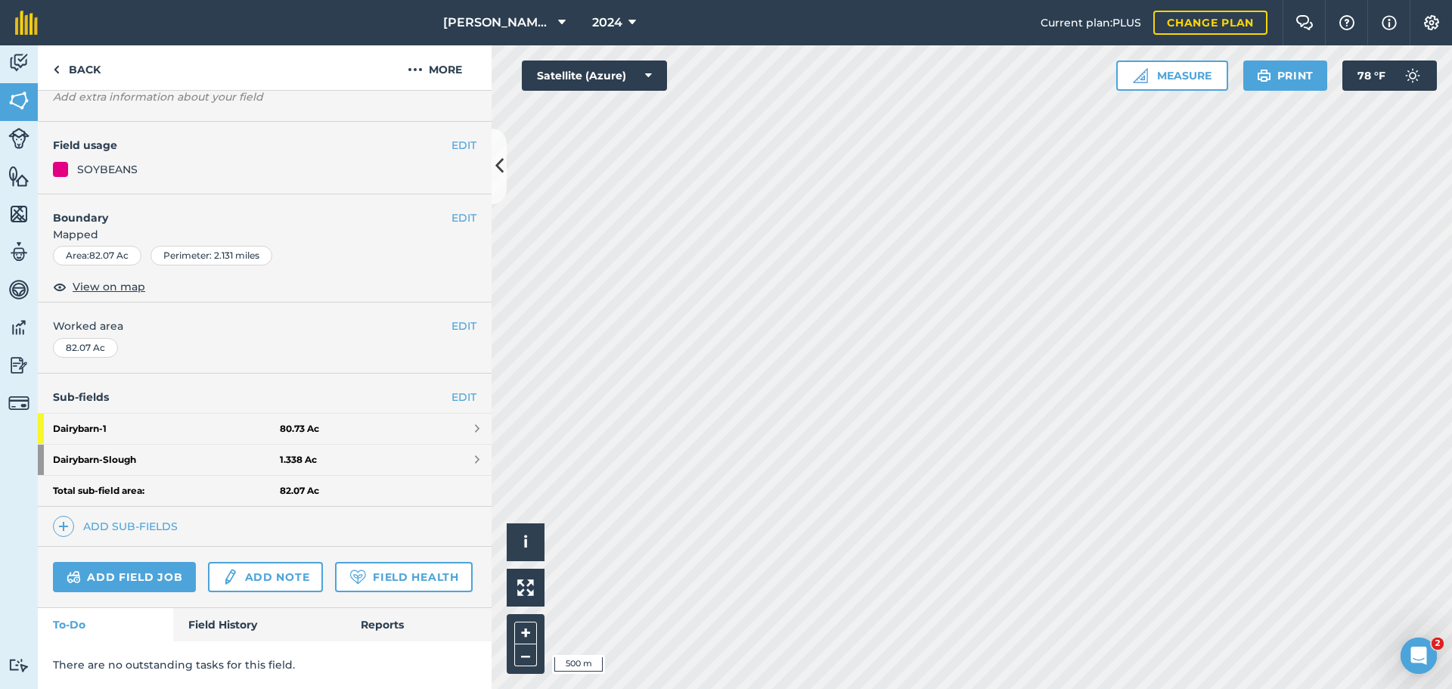
scroll to position [154, 0]
click at [73, 63] on link "Back" at bounding box center [77, 67] width 78 height 45
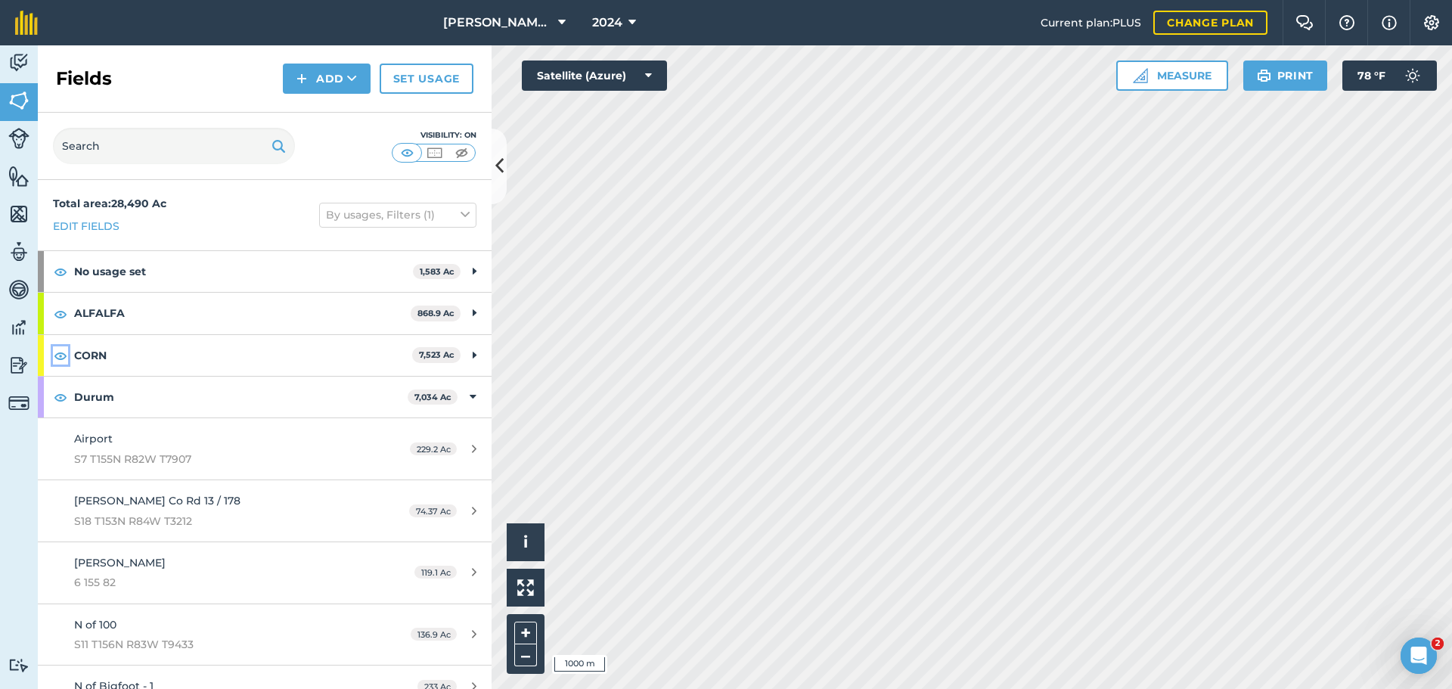
click at [55, 352] on img at bounding box center [61, 355] width 14 height 18
click at [64, 272] on img at bounding box center [61, 271] width 14 height 18
click at [58, 318] on img at bounding box center [61, 314] width 14 height 18
click at [61, 395] on img at bounding box center [61, 397] width 14 height 18
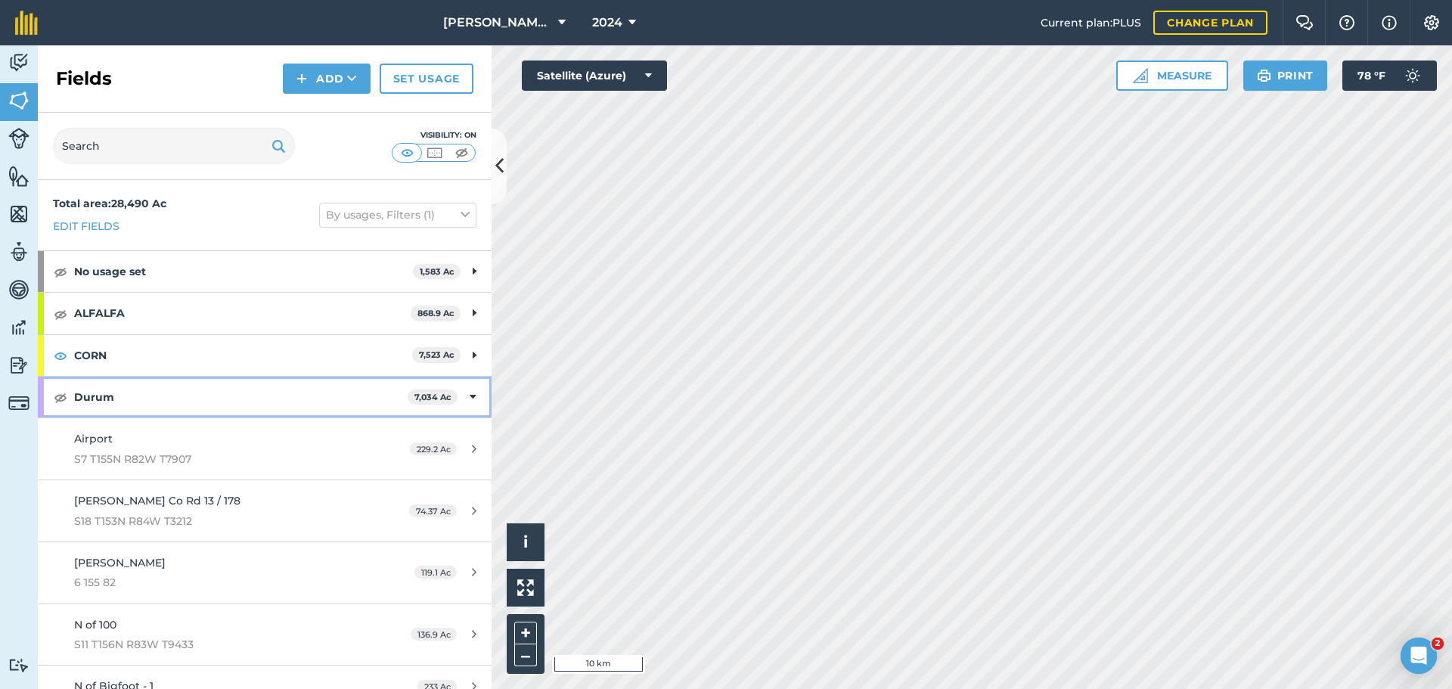
click at [470, 398] on icon at bounding box center [473, 397] width 7 height 17
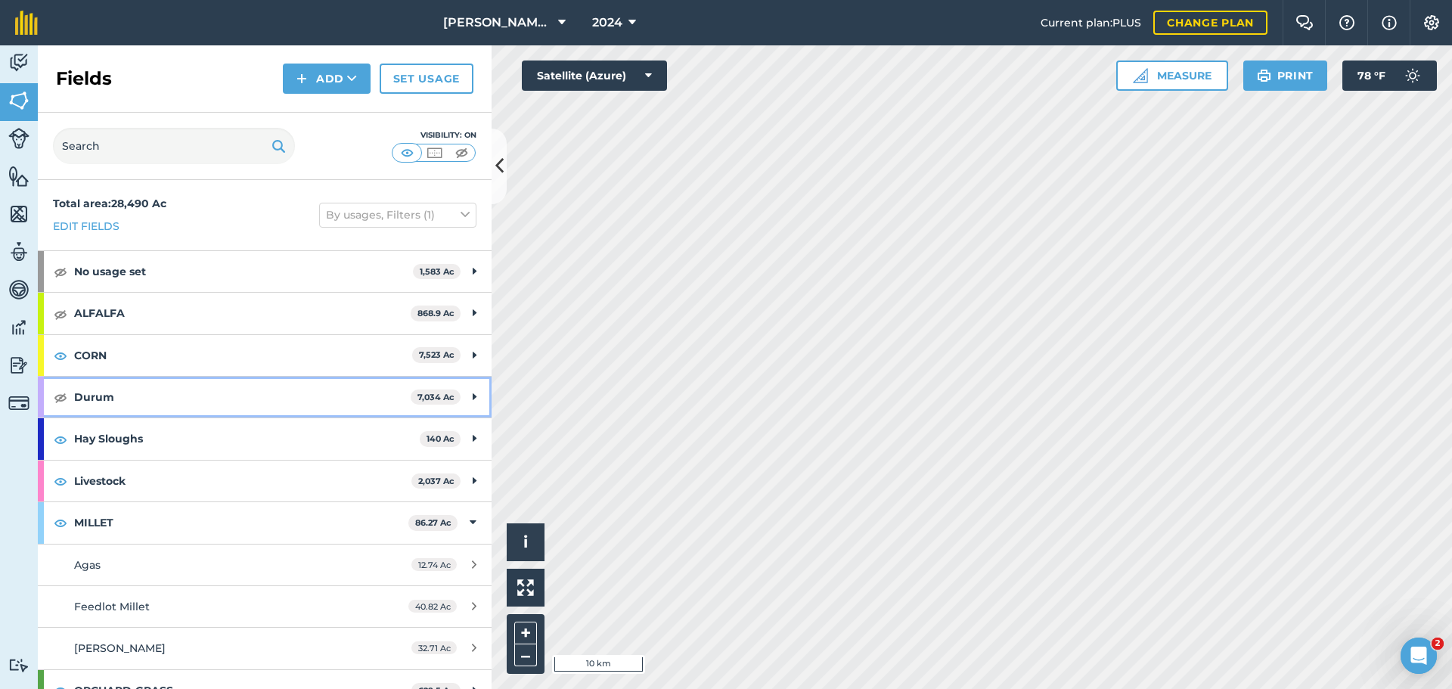
scroll to position [76, 0]
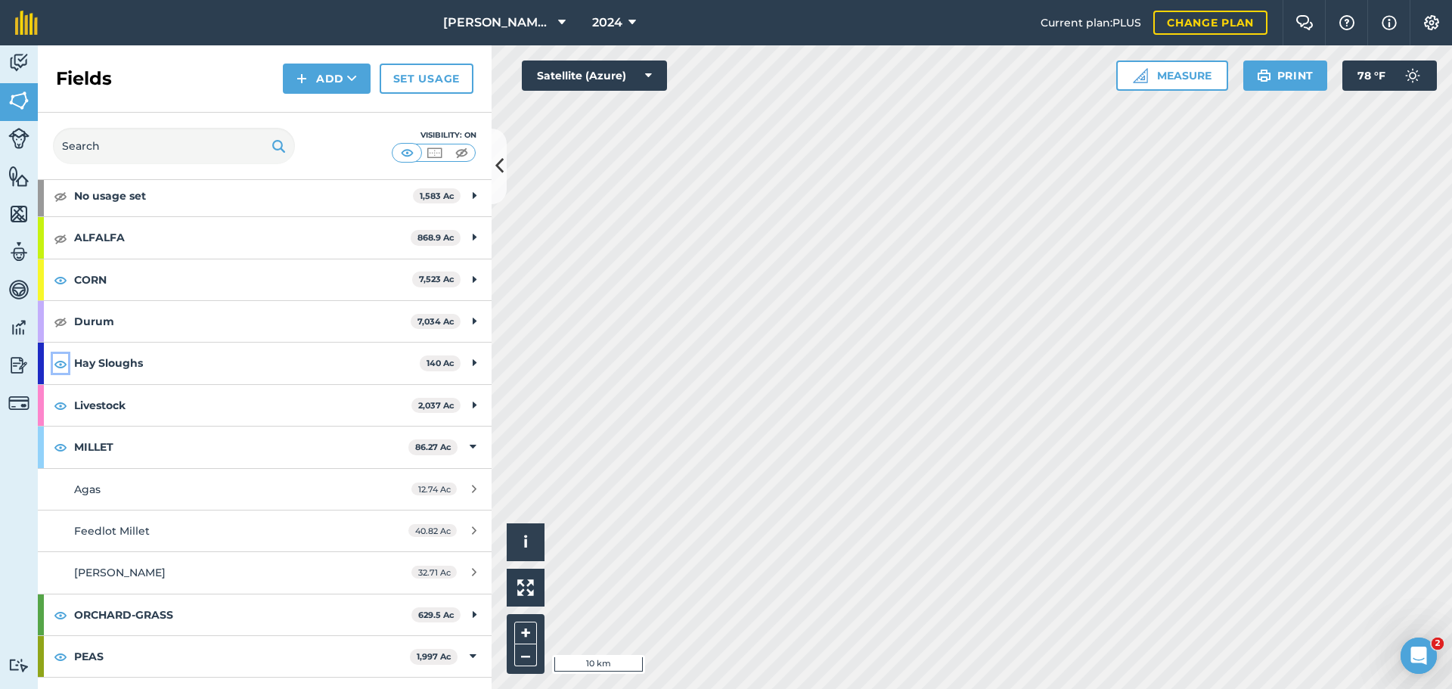
click at [55, 360] on img at bounding box center [61, 364] width 14 height 18
click at [62, 449] on img at bounding box center [61, 447] width 14 height 18
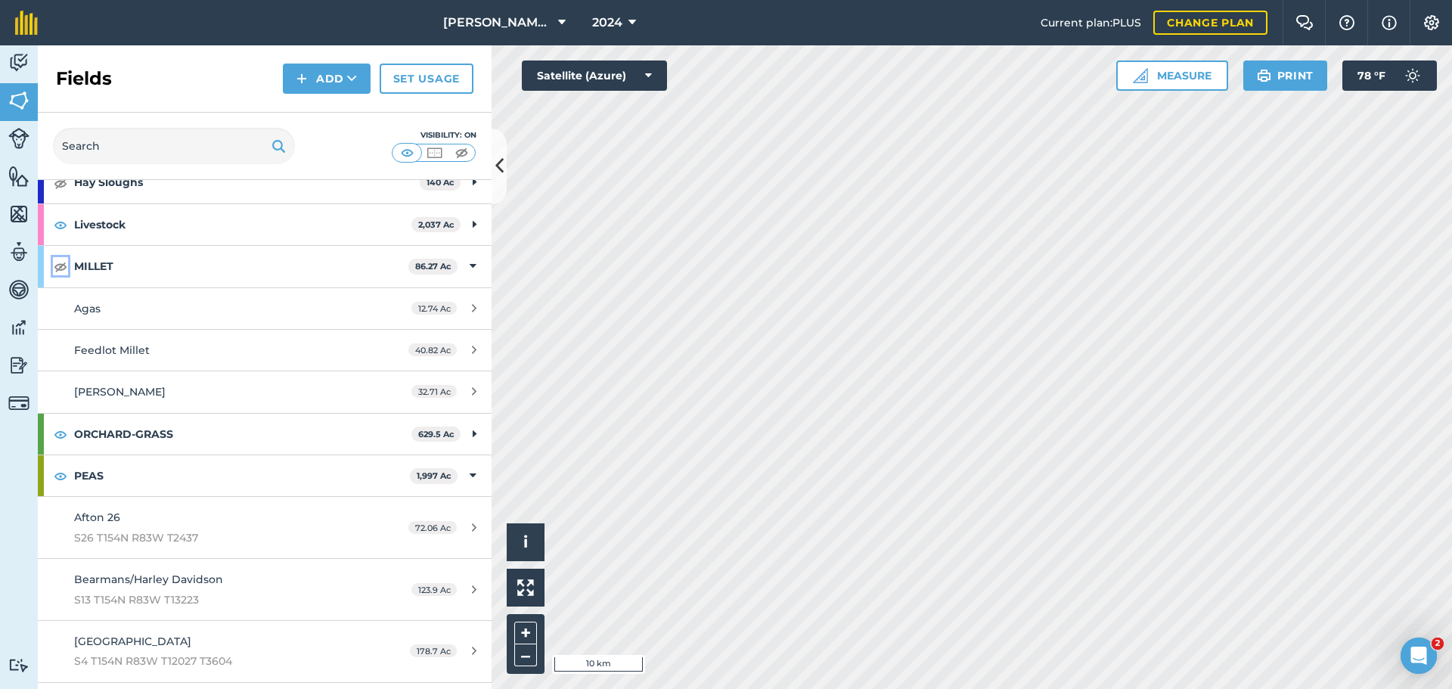
scroll to position [303, 0]
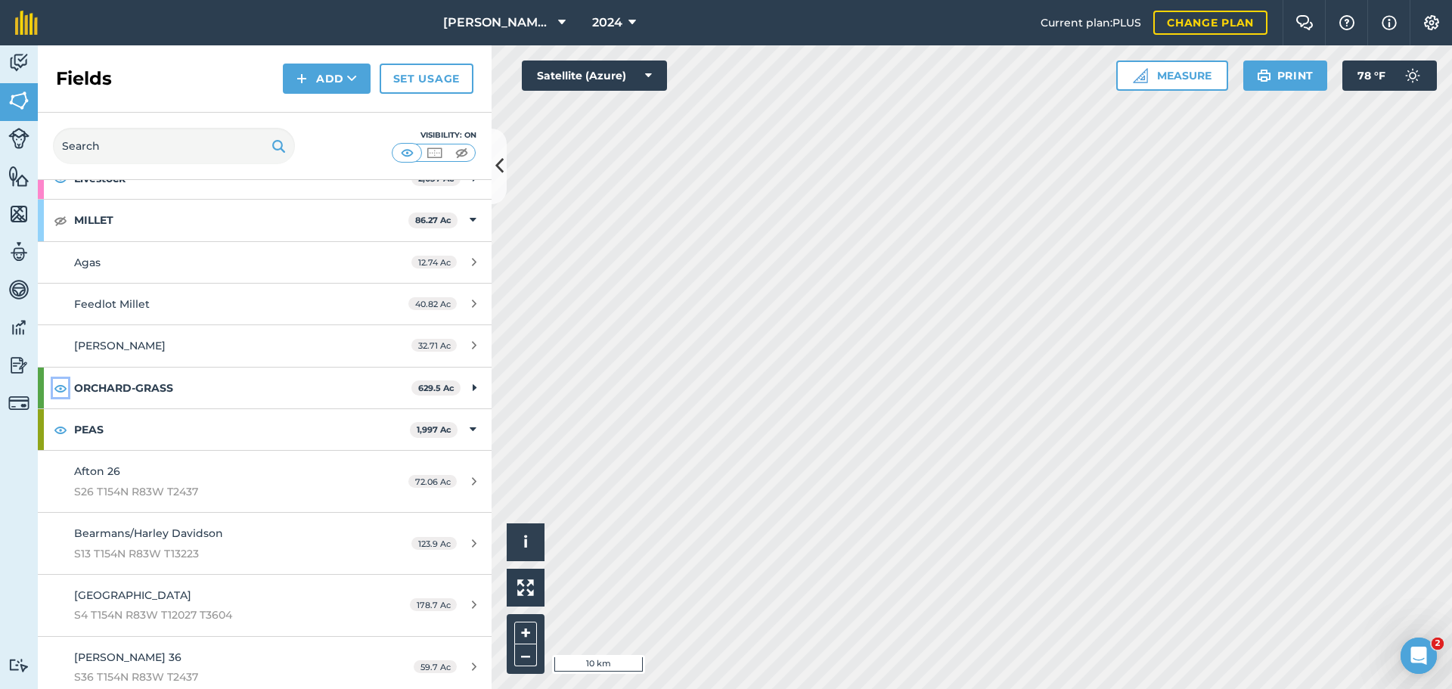
click at [58, 391] on img at bounding box center [61, 388] width 14 height 18
click at [57, 424] on img at bounding box center [61, 430] width 14 height 18
click at [470, 429] on icon at bounding box center [473, 429] width 7 height 17
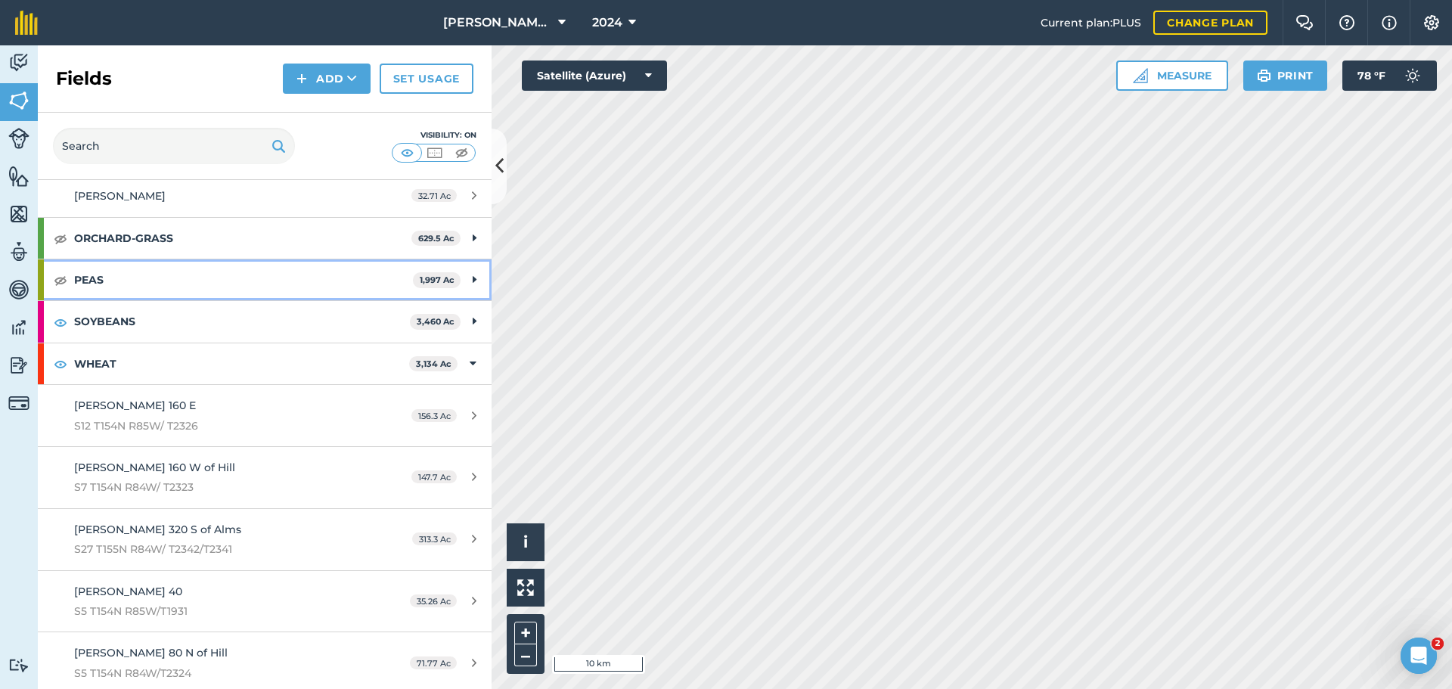
scroll to position [454, 0]
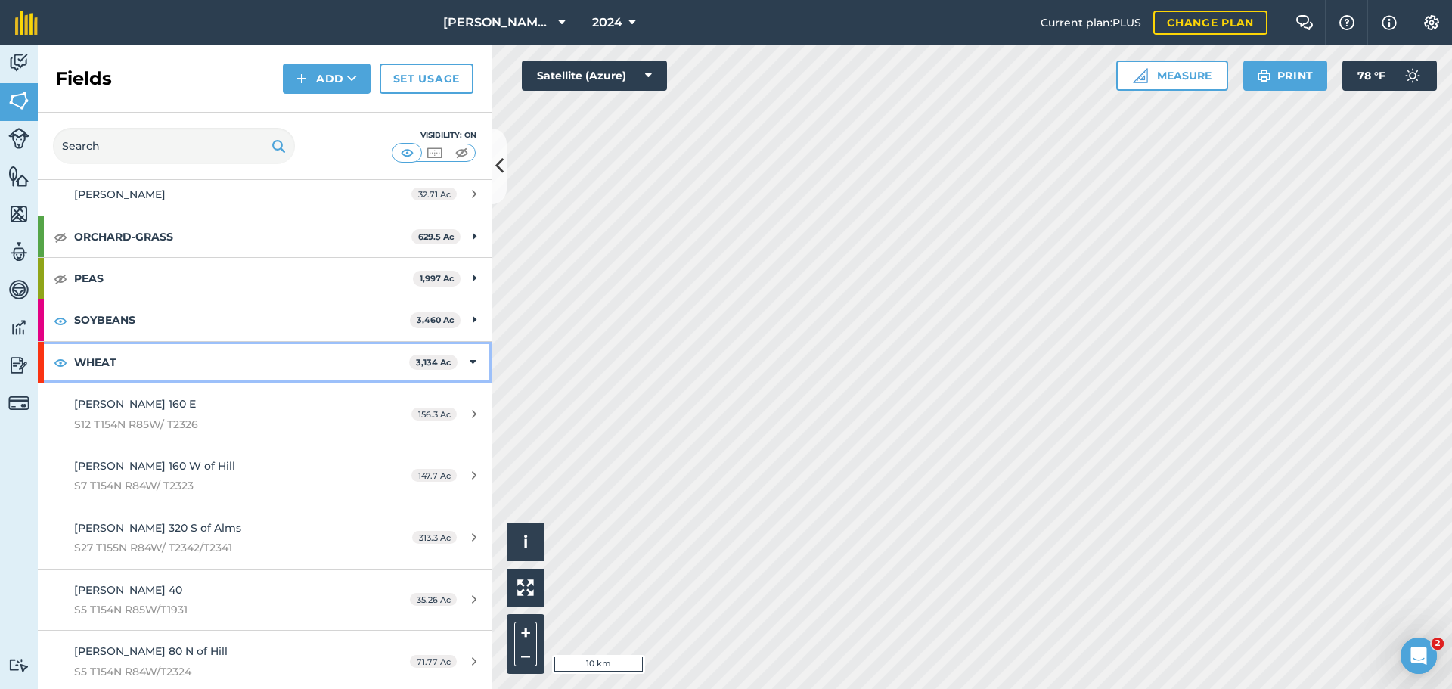
click at [457, 362] on div "WHEAT 3,134 Ac" at bounding box center [265, 362] width 454 height 41
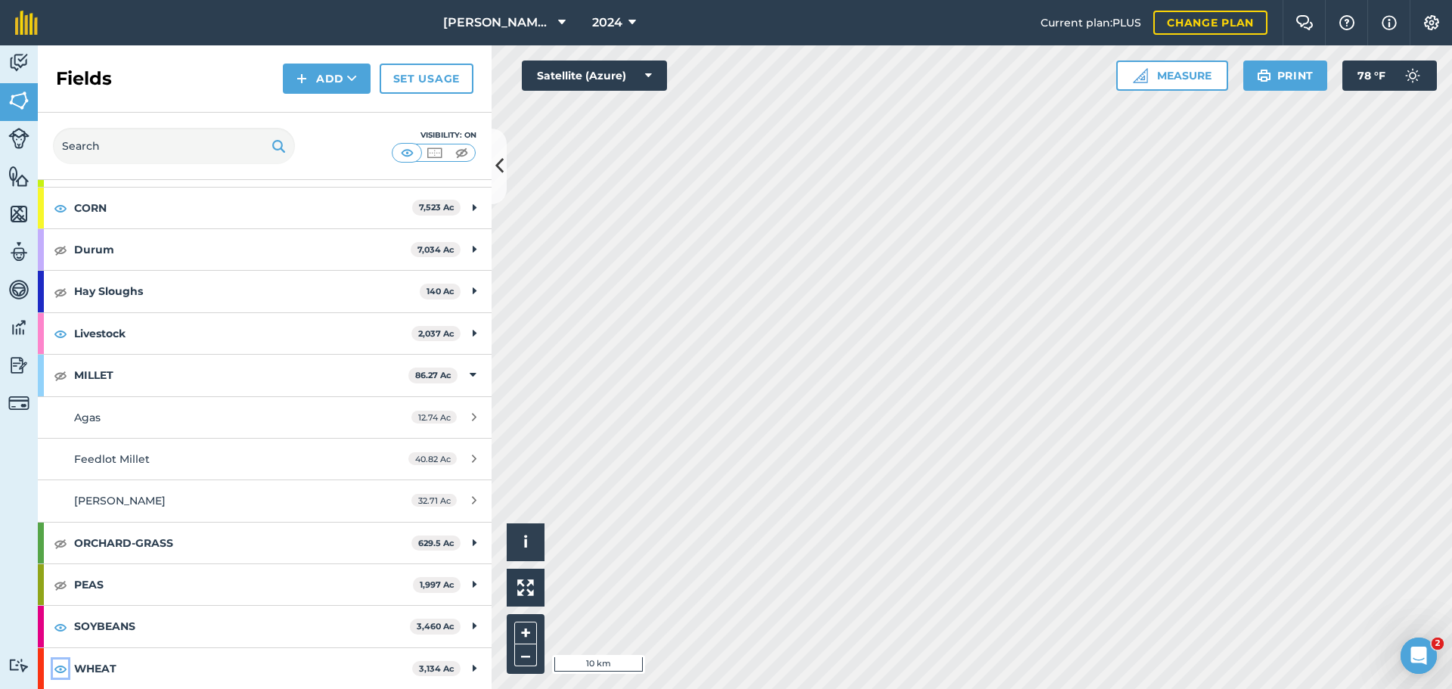
click at [64, 663] on img at bounding box center [61, 669] width 14 height 18
click at [458, 634] on div "SOYBEANS 3,460 Ac" at bounding box center [265, 626] width 454 height 41
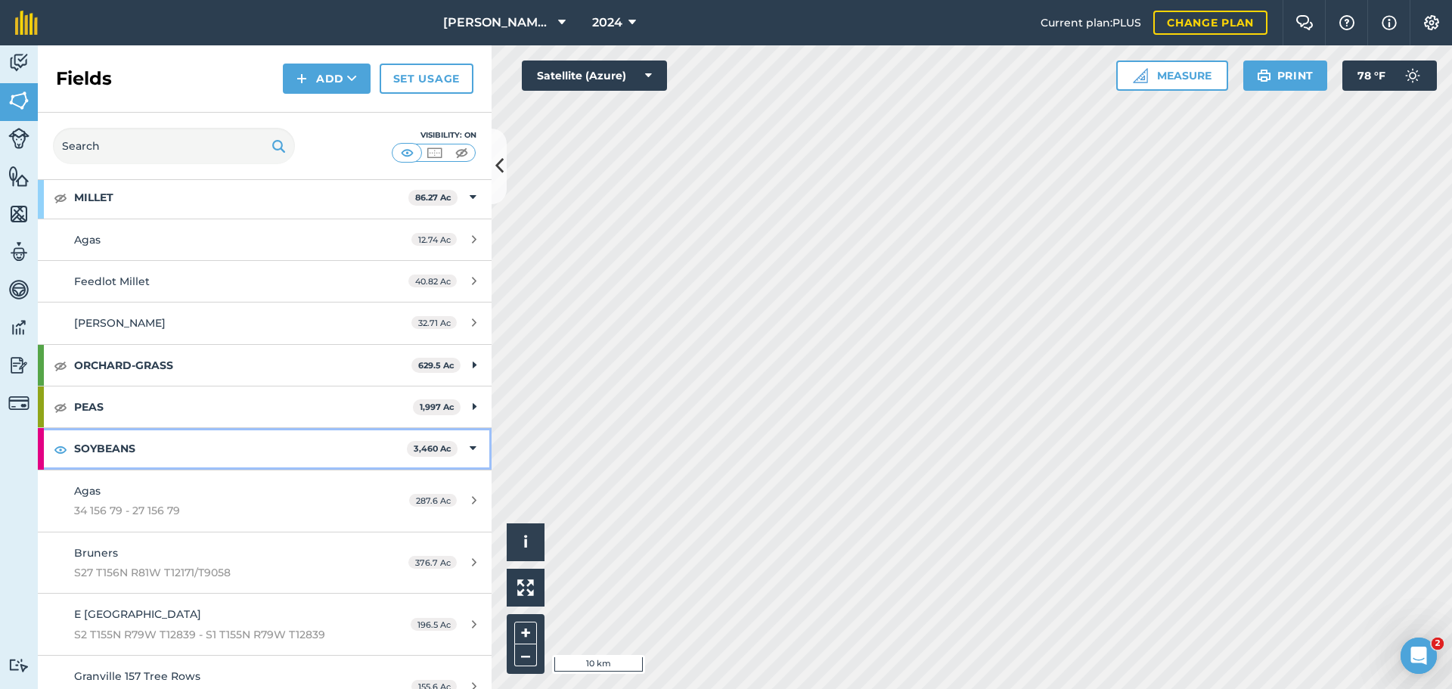
scroll to position [450, 0]
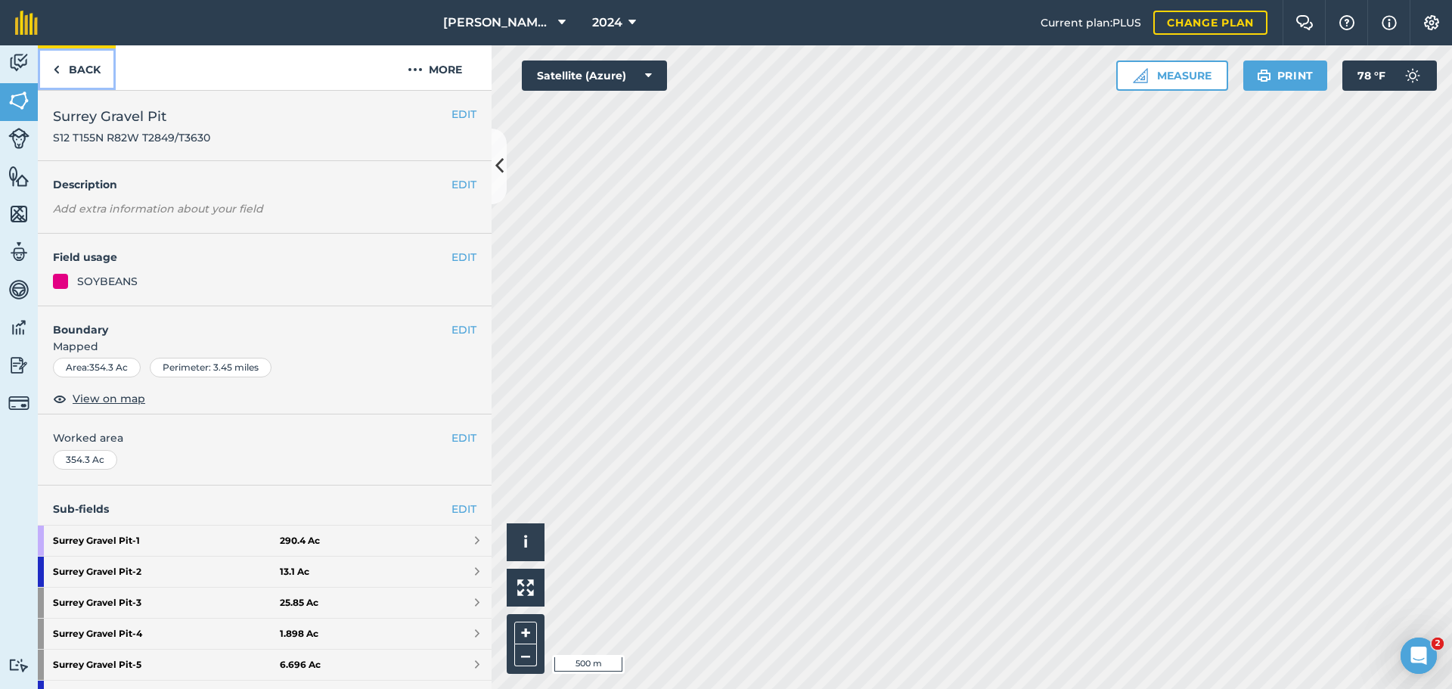
click at [72, 69] on link "Back" at bounding box center [77, 67] width 78 height 45
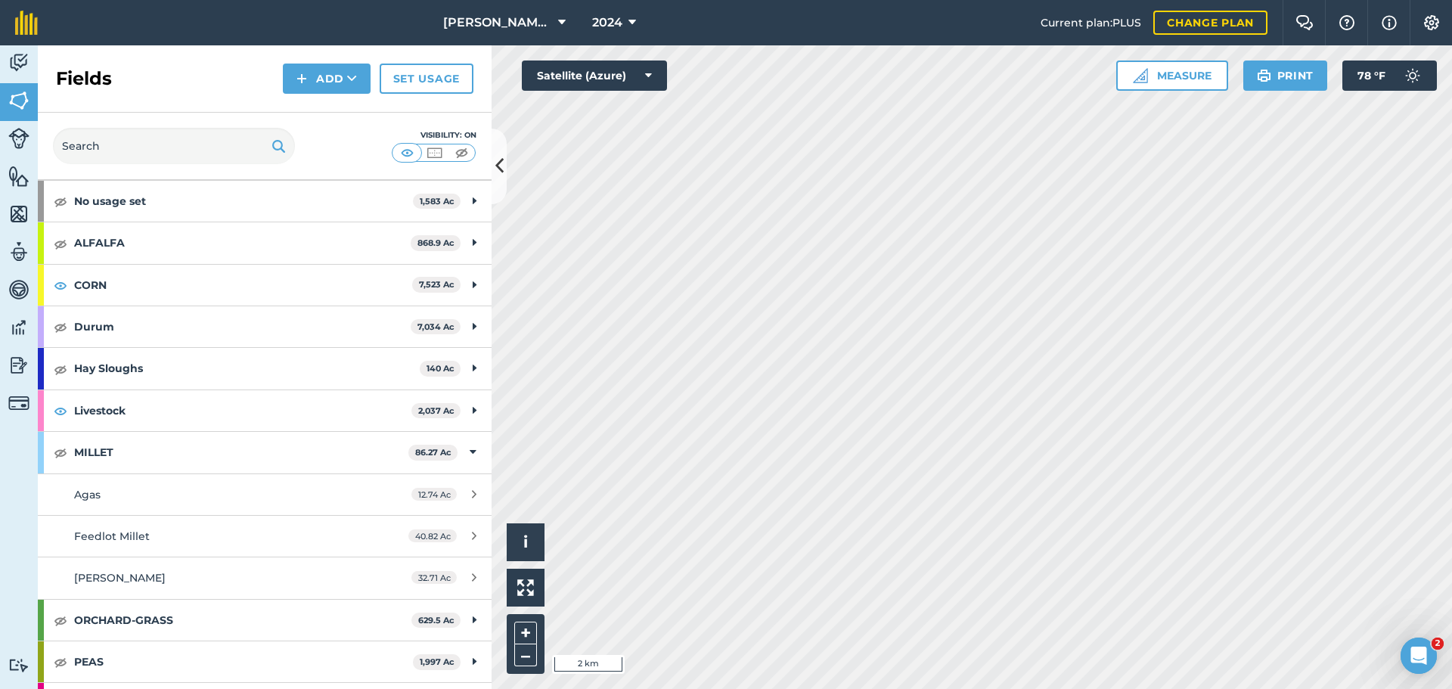
scroll to position [65, 0]
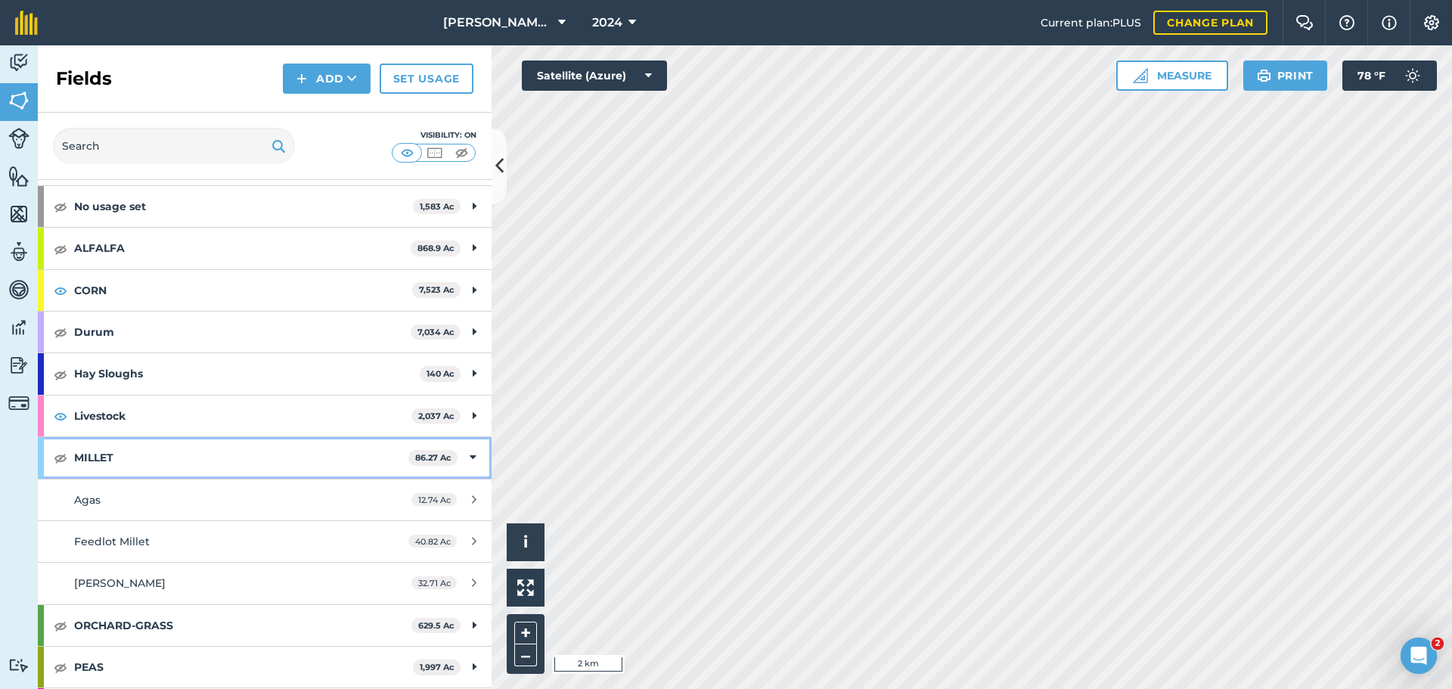
click at [470, 454] on icon at bounding box center [473, 457] width 7 height 17
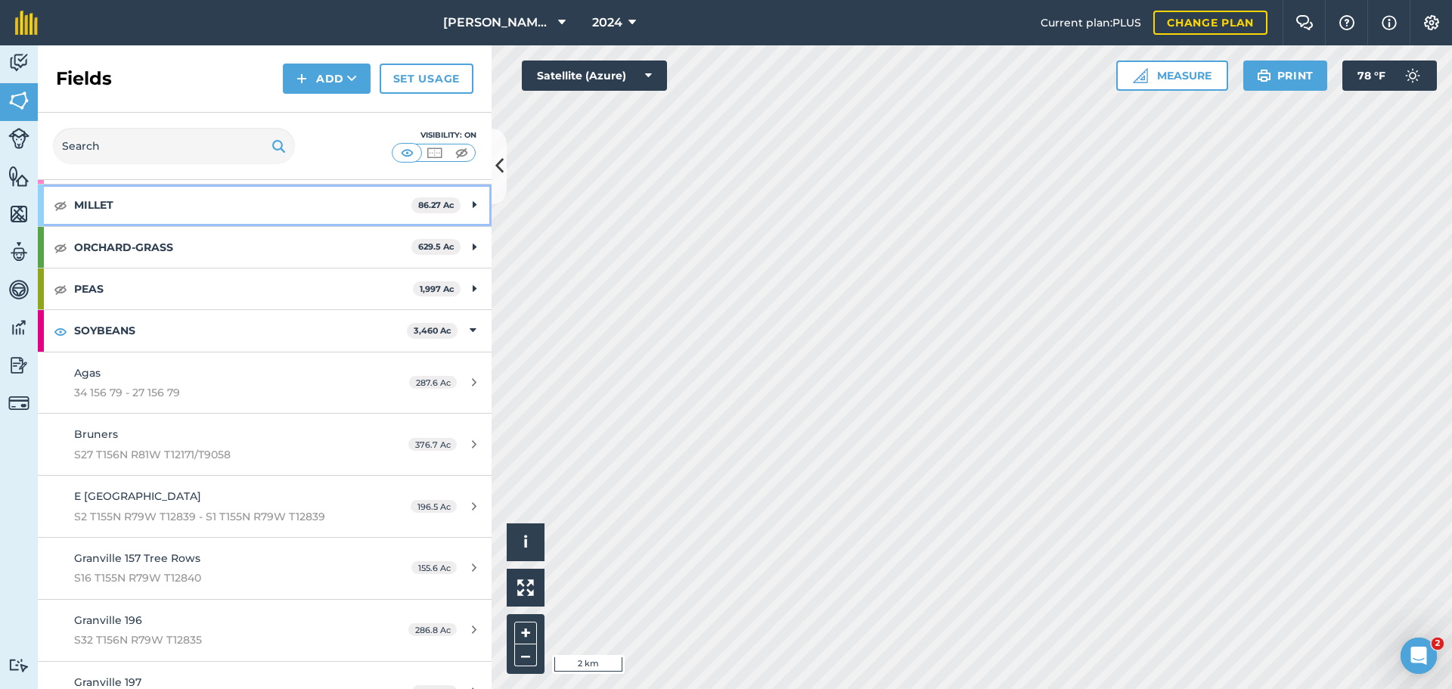
scroll to position [292, 0]
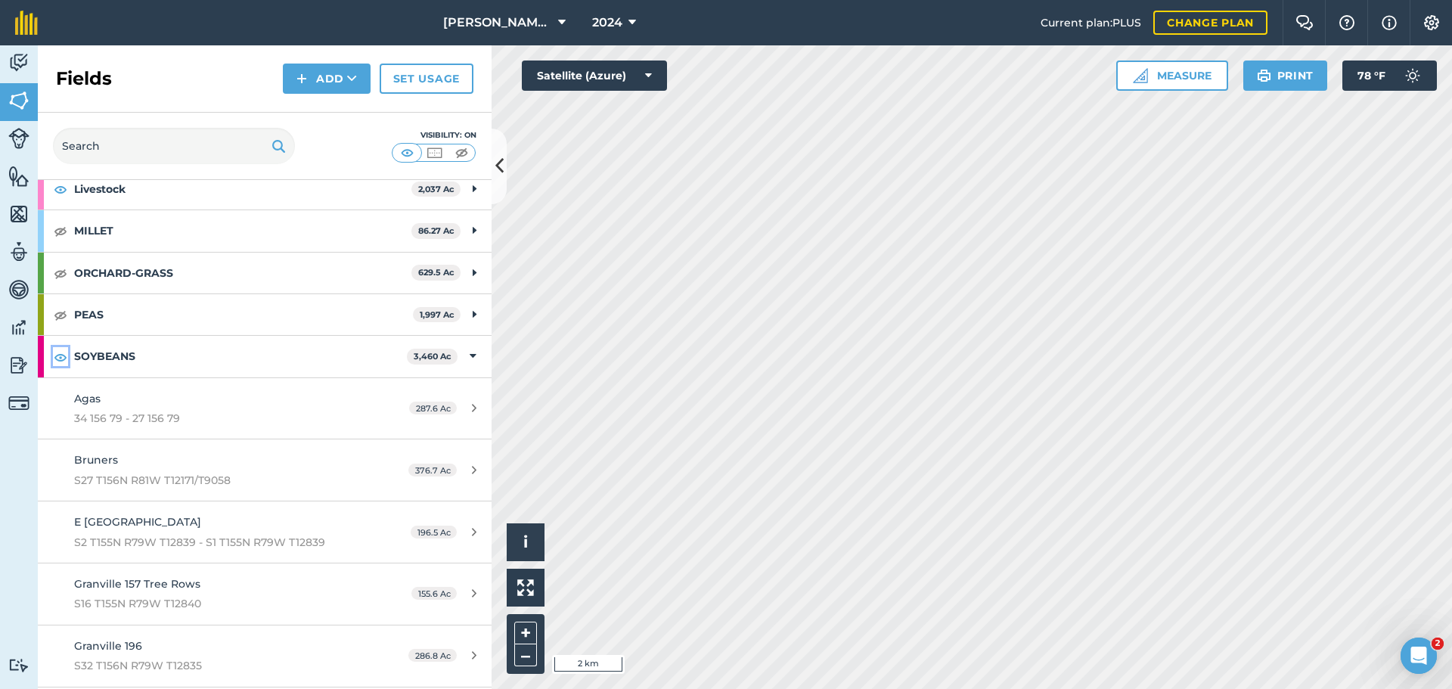
click at [59, 354] on img at bounding box center [61, 357] width 14 height 18
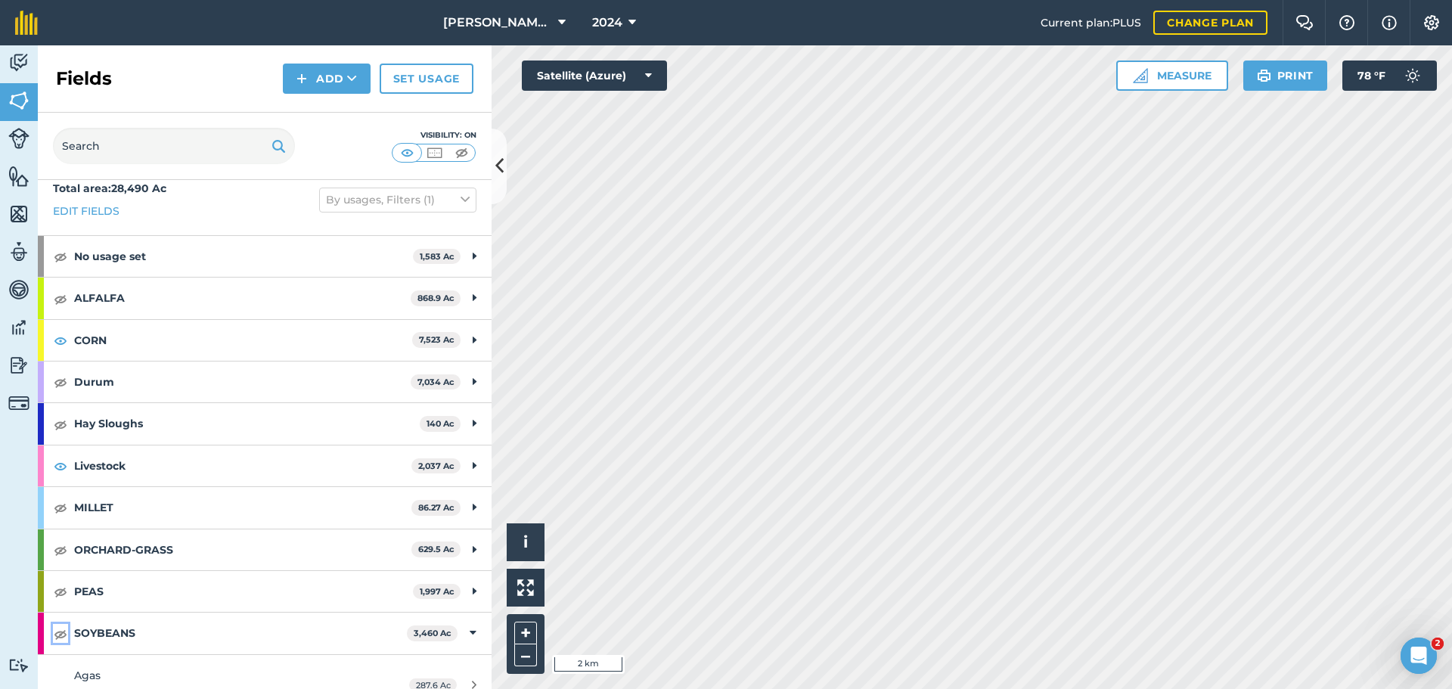
scroll to position [0, 0]
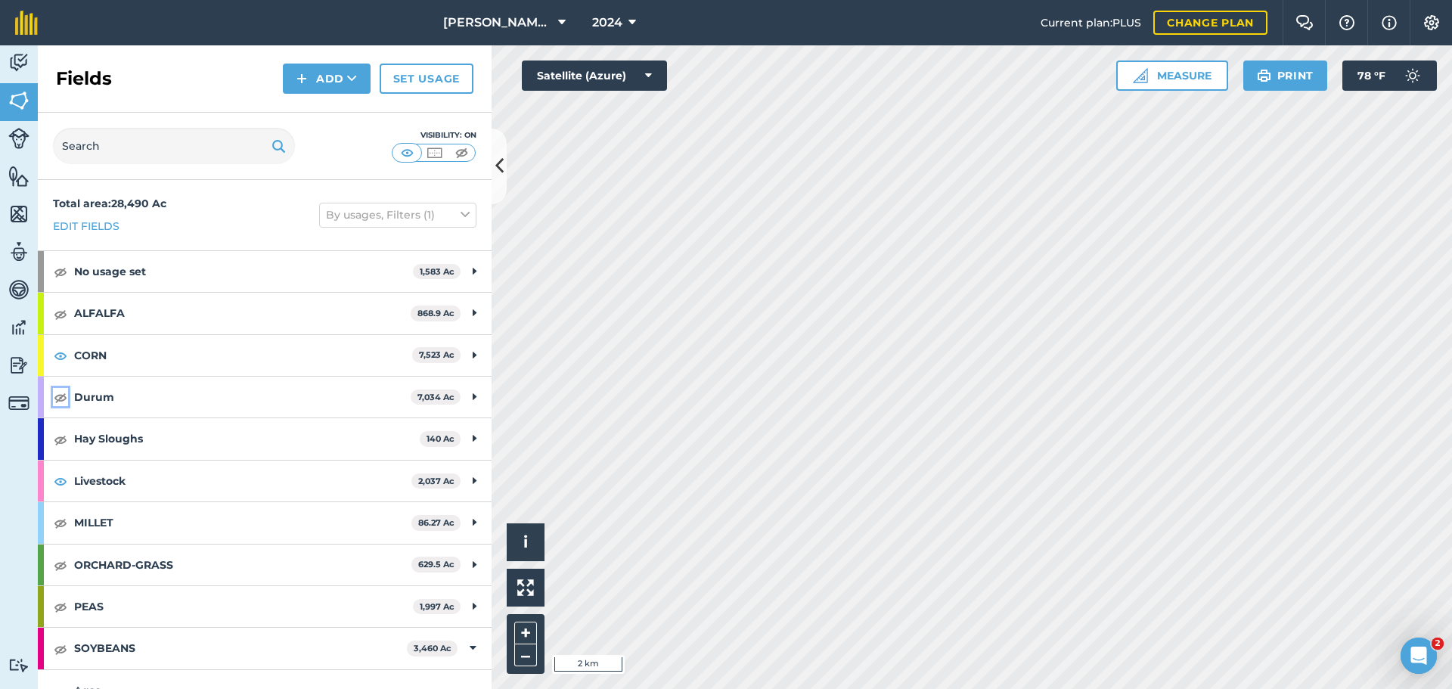
click at [58, 400] on img at bounding box center [61, 397] width 14 height 18
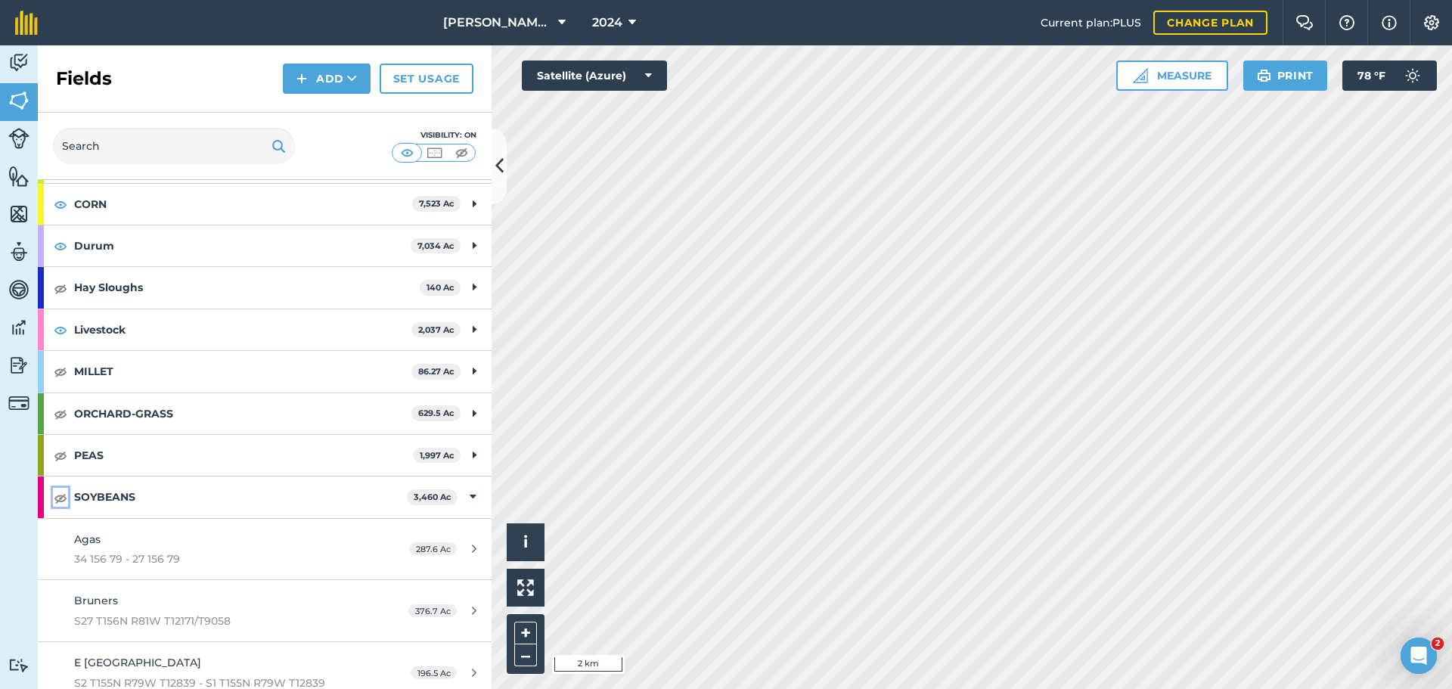
click at [57, 504] on img at bounding box center [61, 498] width 14 height 18
click at [63, 500] on img at bounding box center [61, 498] width 14 height 18
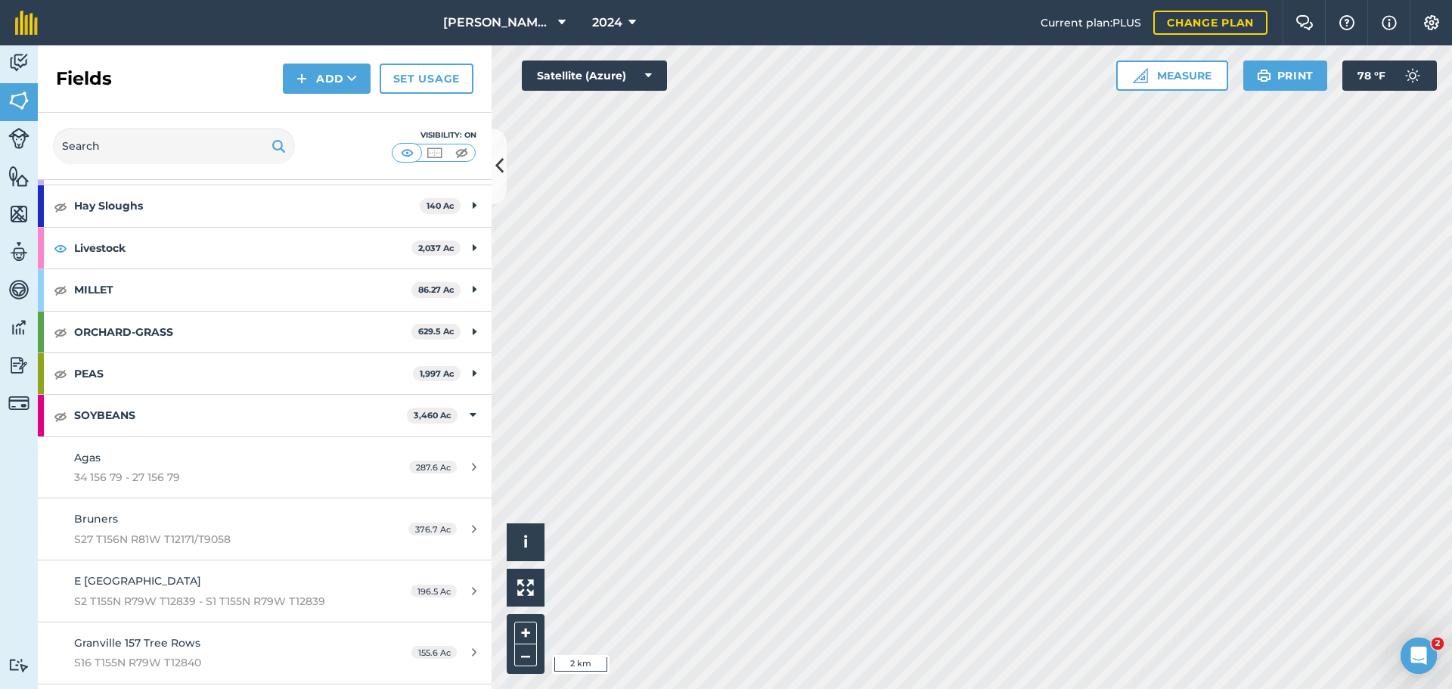
scroll to position [227, 0]
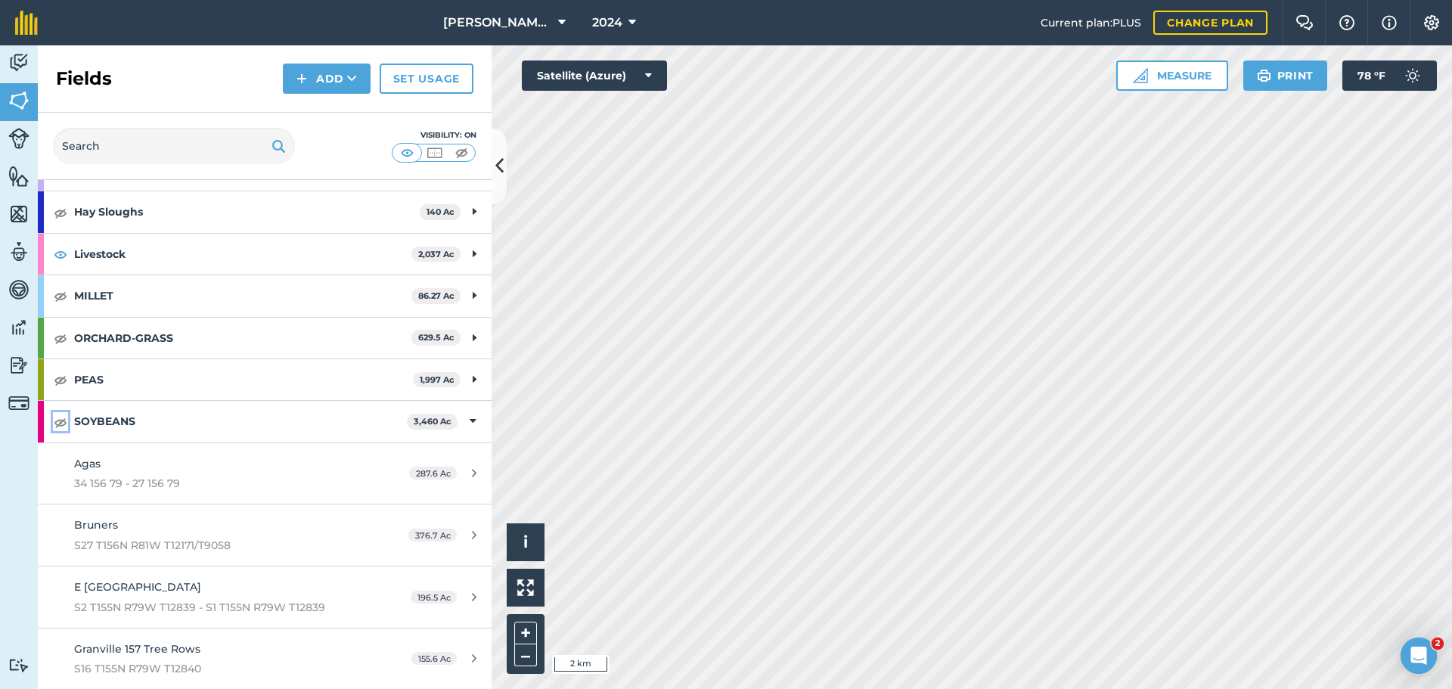
click at [66, 424] on img at bounding box center [61, 422] width 14 height 18
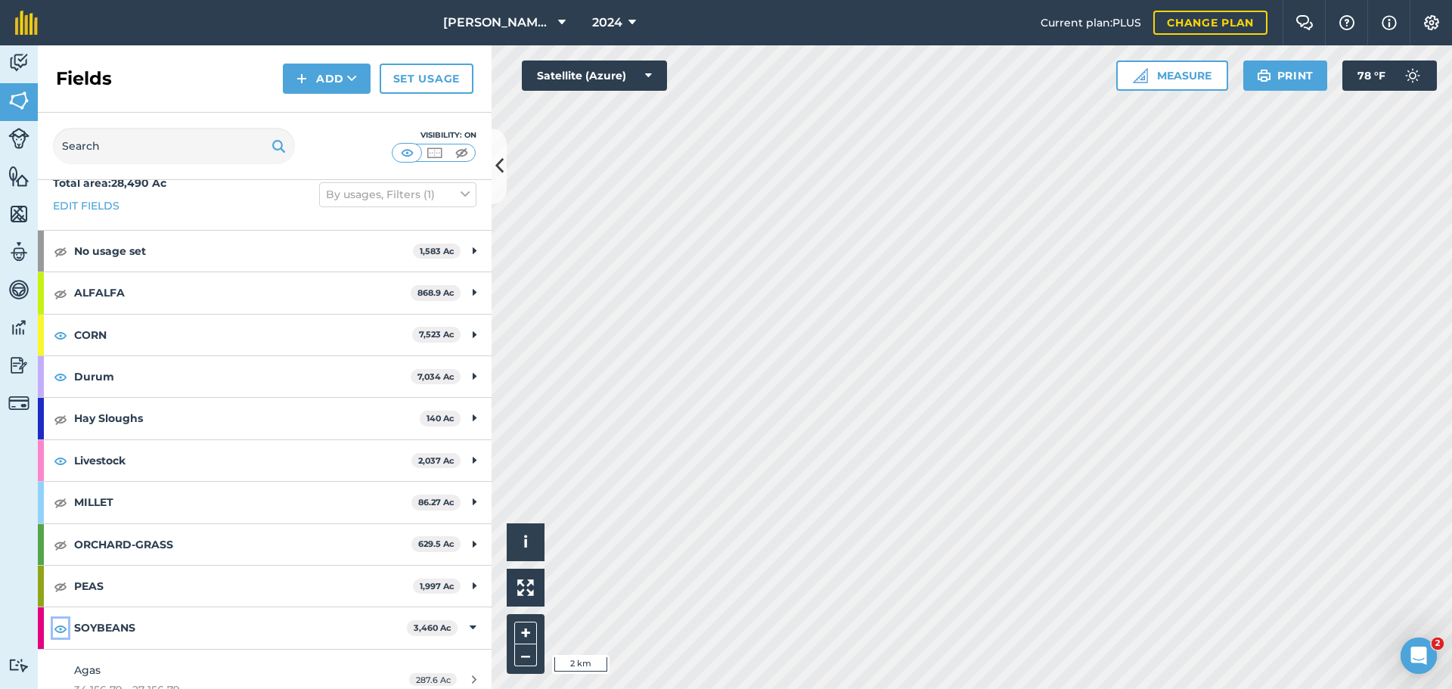
scroll to position [0, 0]
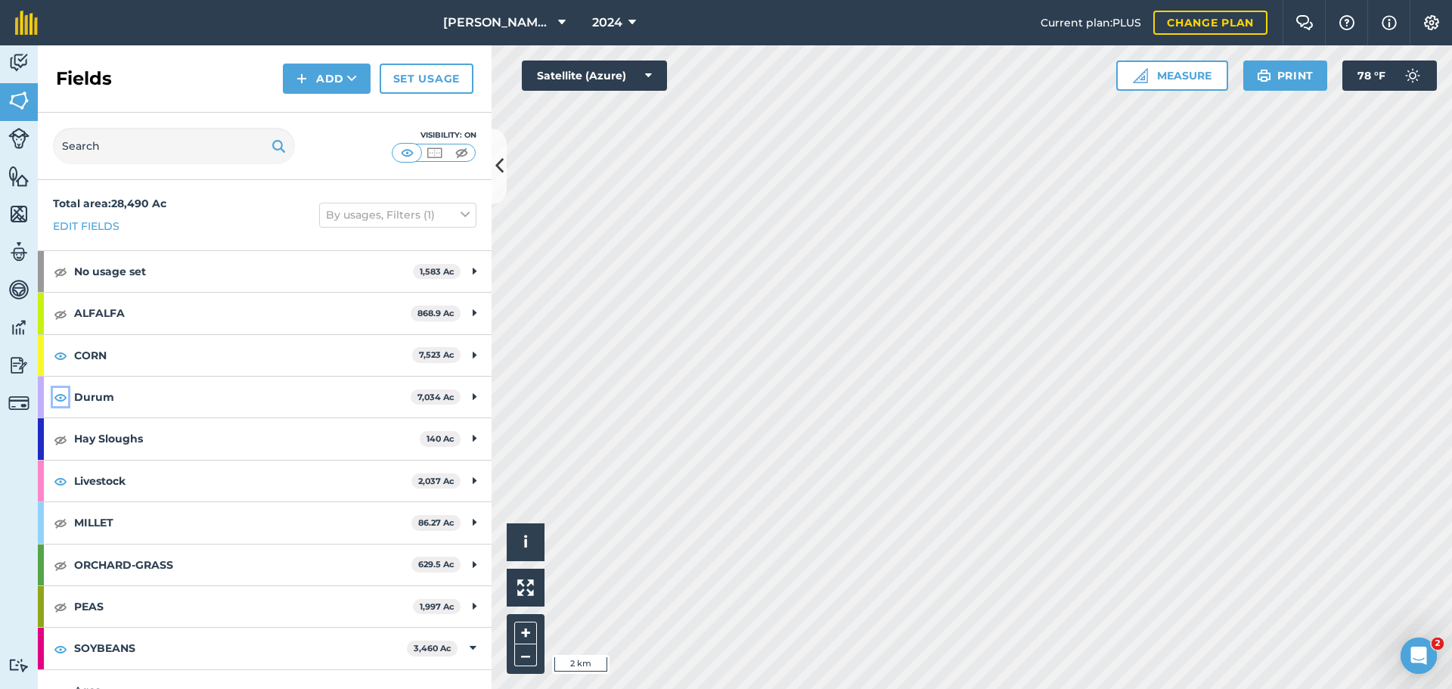
click at [60, 399] on img at bounding box center [61, 397] width 14 height 18
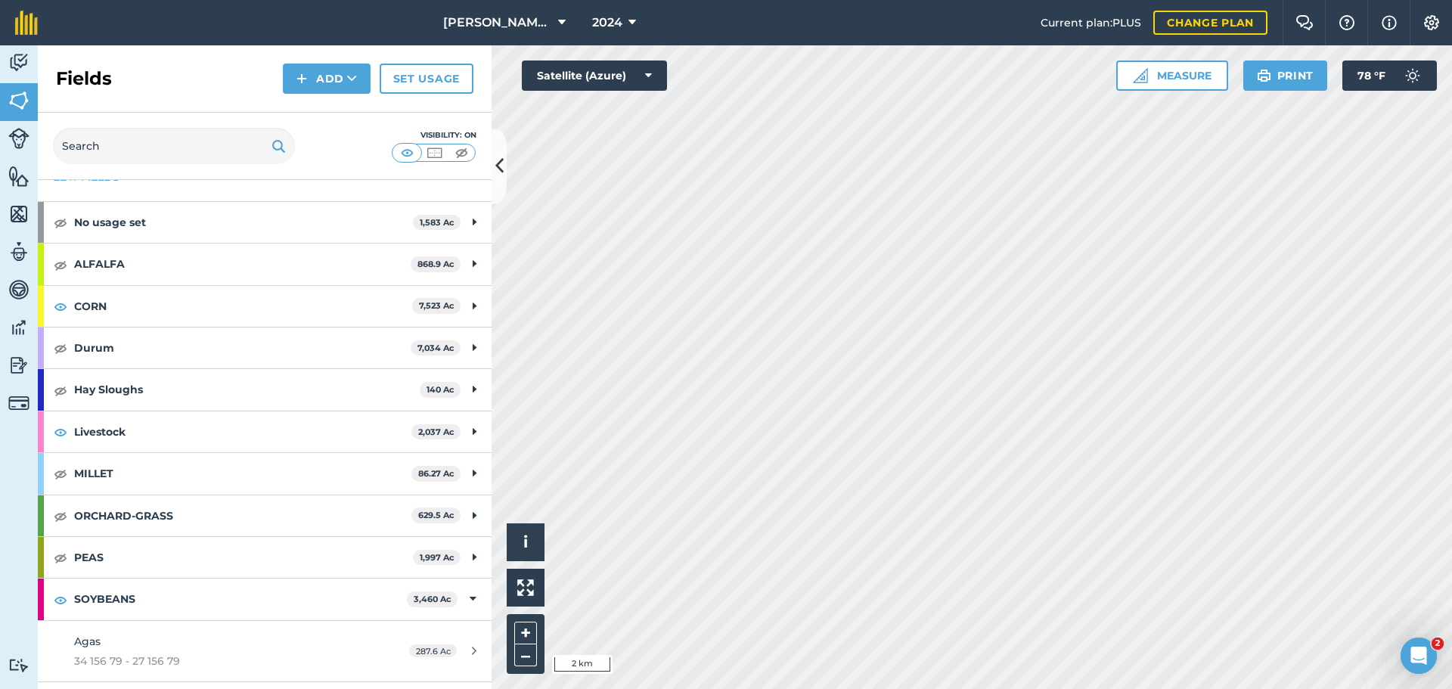
scroll to position [151, 0]
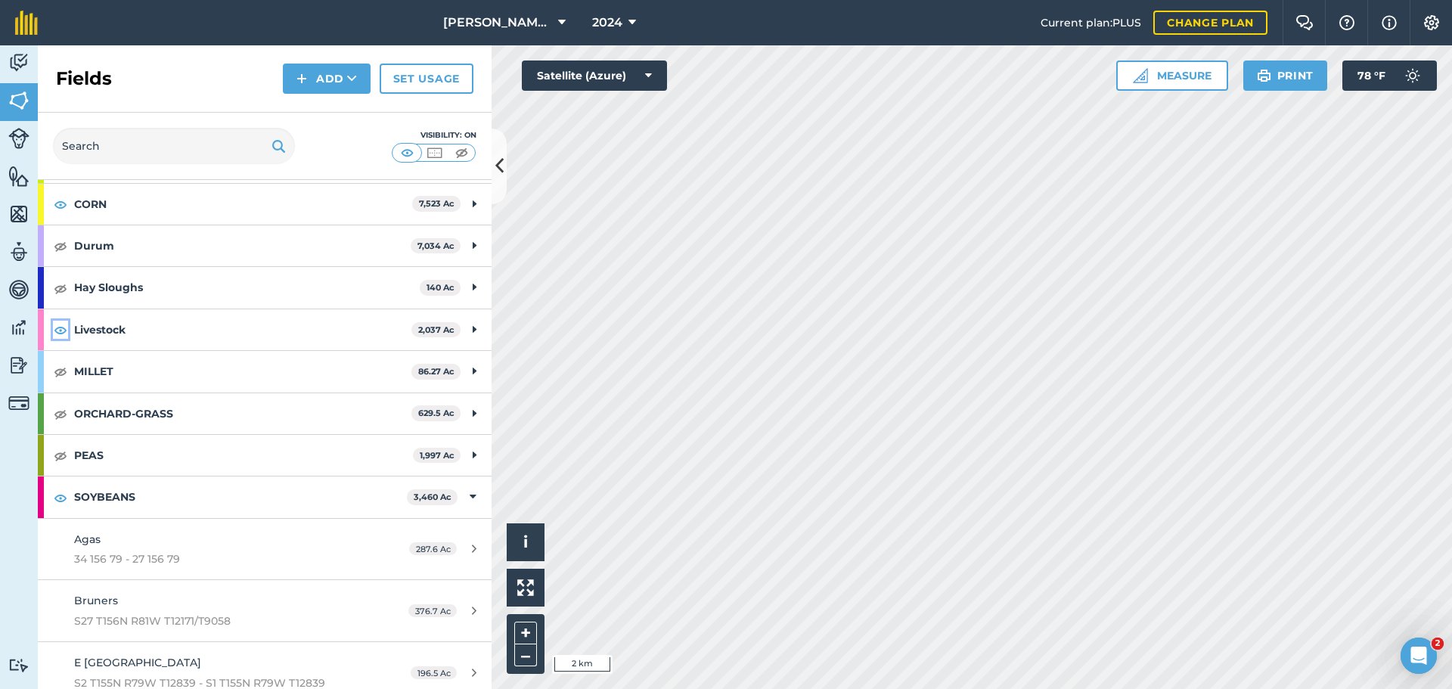
click at [56, 328] on img at bounding box center [61, 330] width 14 height 18
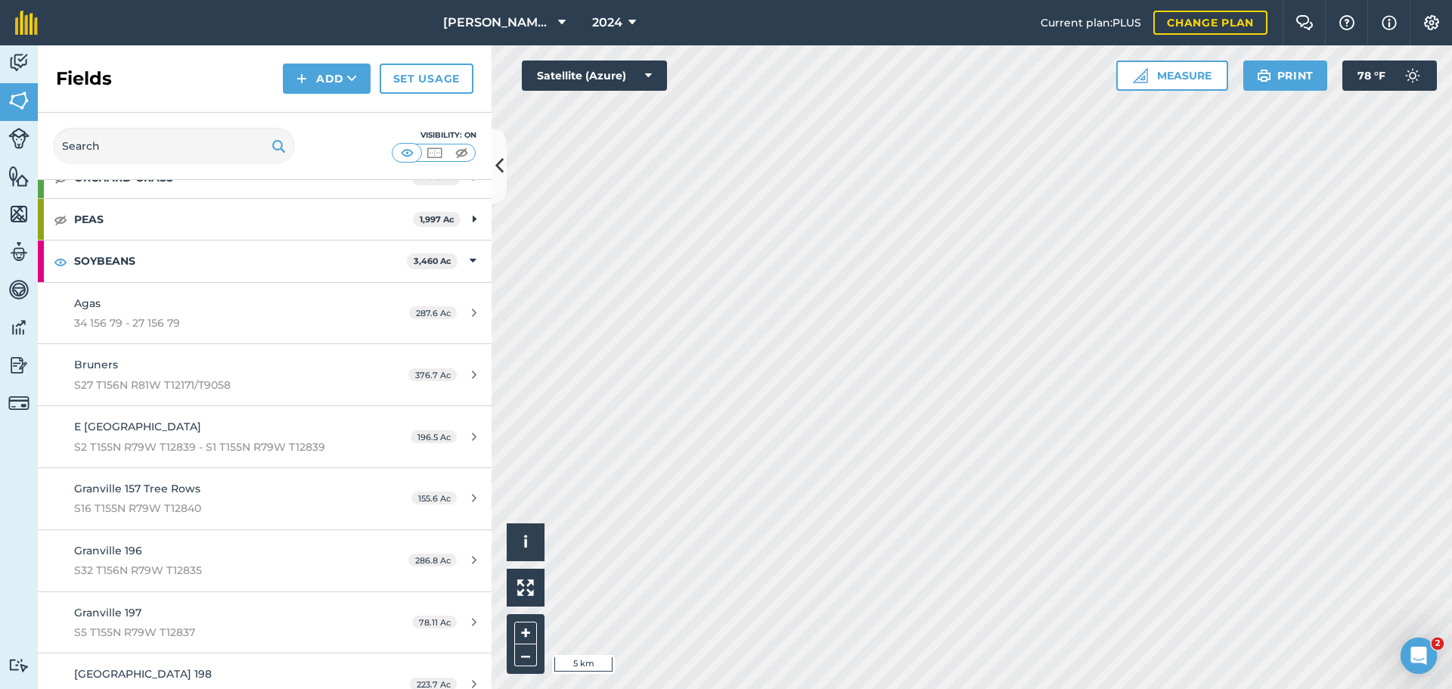
scroll to position [317, 0]
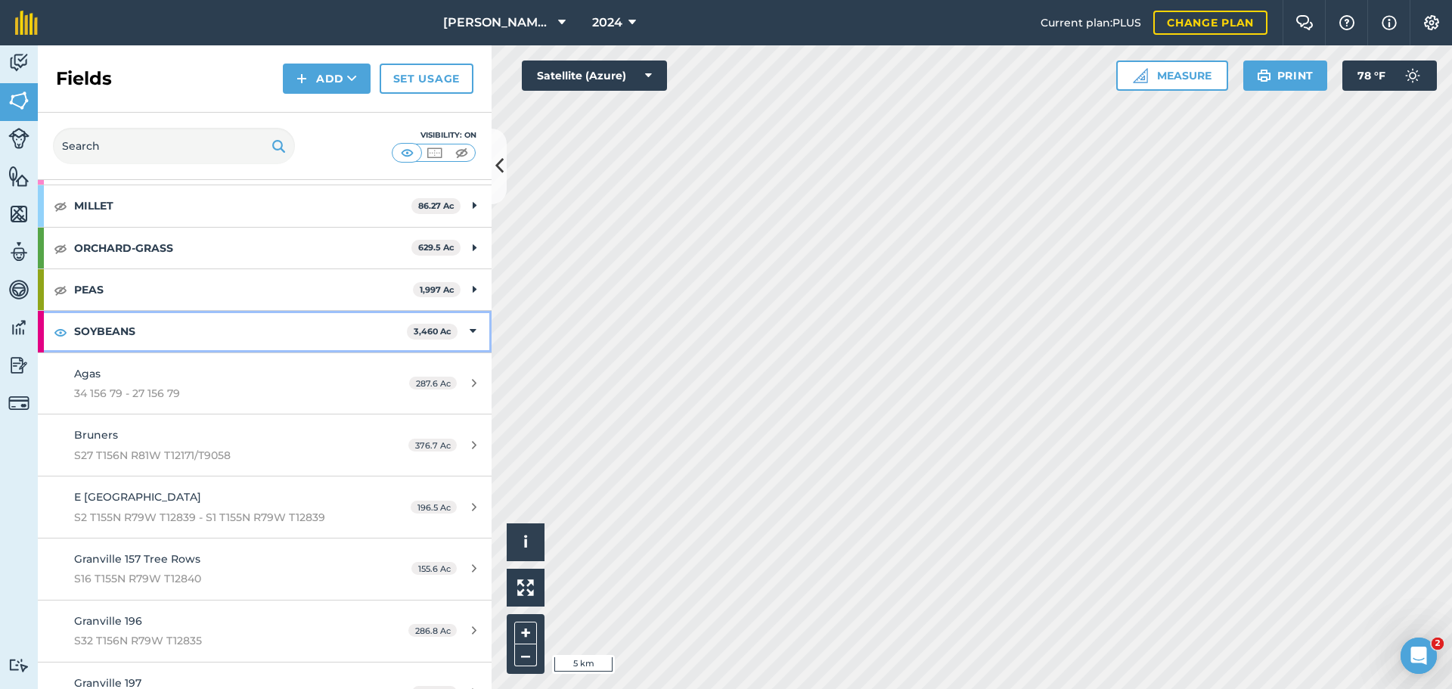
click at [470, 333] on icon at bounding box center [473, 331] width 7 height 17
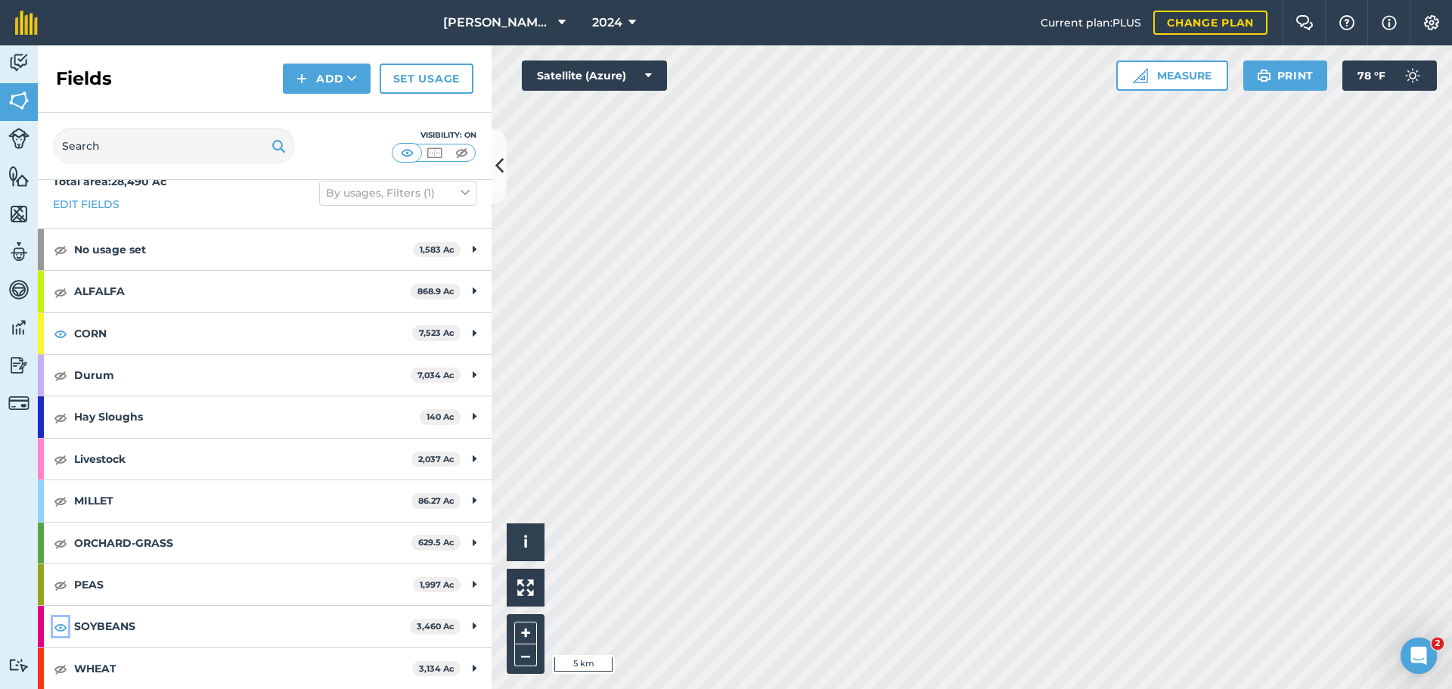
click at [63, 626] on img at bounding box center [61, 627] width 14 height 18
click at [61, 371] on img at bounding box center [61, 375] width 14 height 18
drag, startPoint x: 54, startPoint y: 582, endPoint x: 56, endPoint y: 626, distance: 43.1
click at [54, 583] on img at bounding box center [61, 585] width 14 height 18
click at [60, 675] on img at bounding box center [61, 669] width 14 height 18
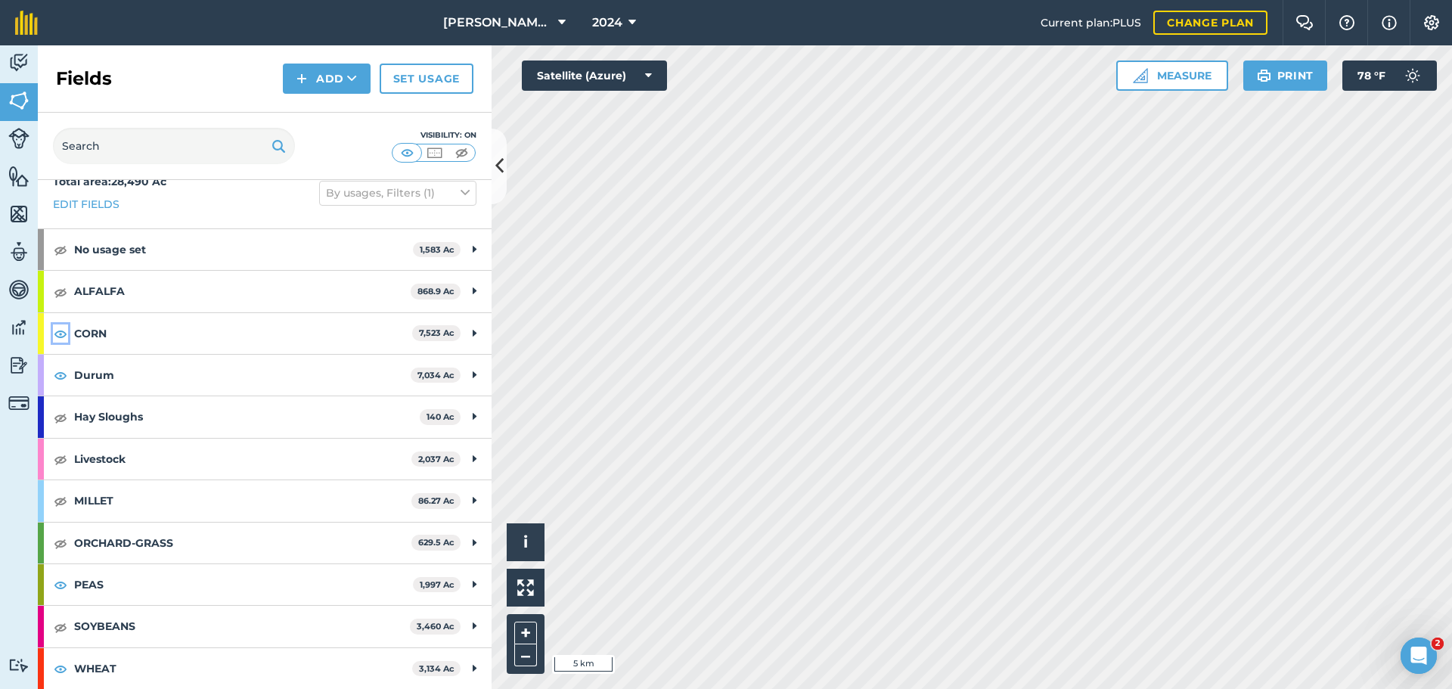
click at [58, 329] on img at bounding box center [61, 333] width 14 height 18
click at [467, 591] on div "PEAS 1,997 Ac" at bounding box center [265, 584] width 454 height 41
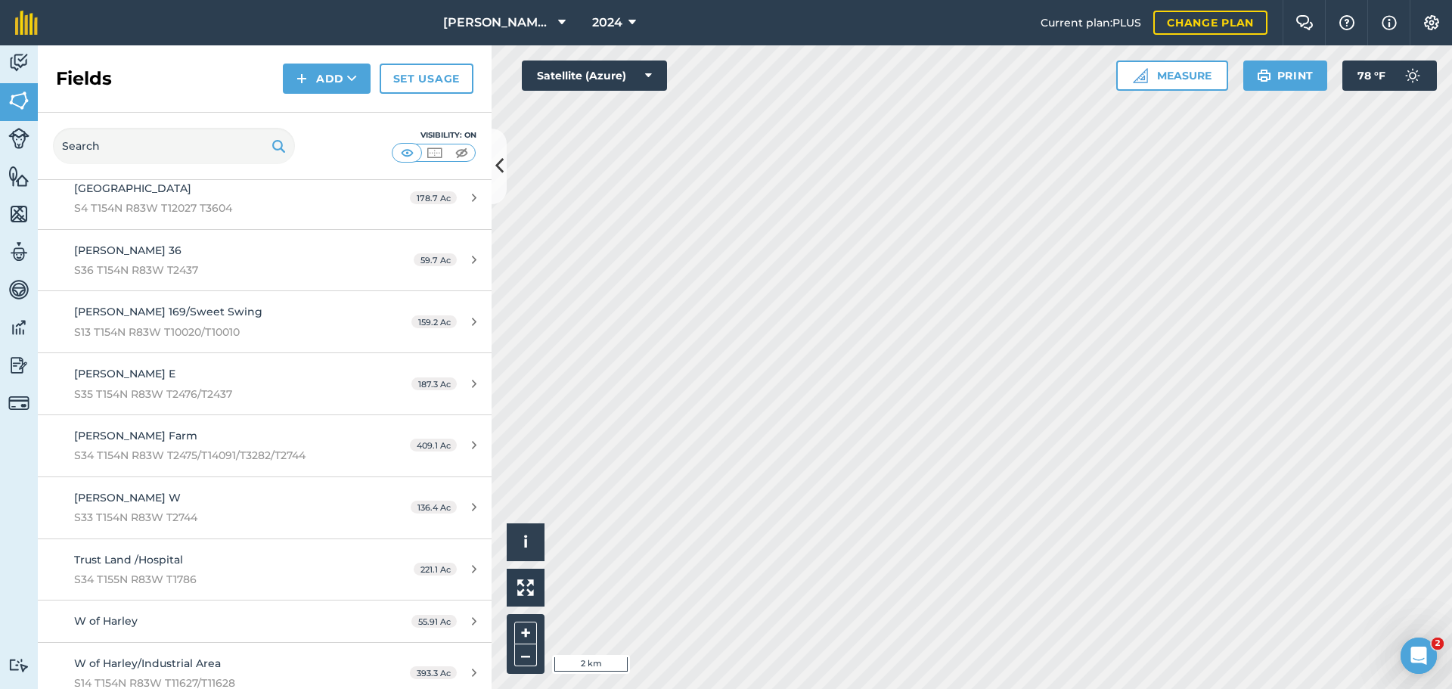
scroll to position [627, 0]
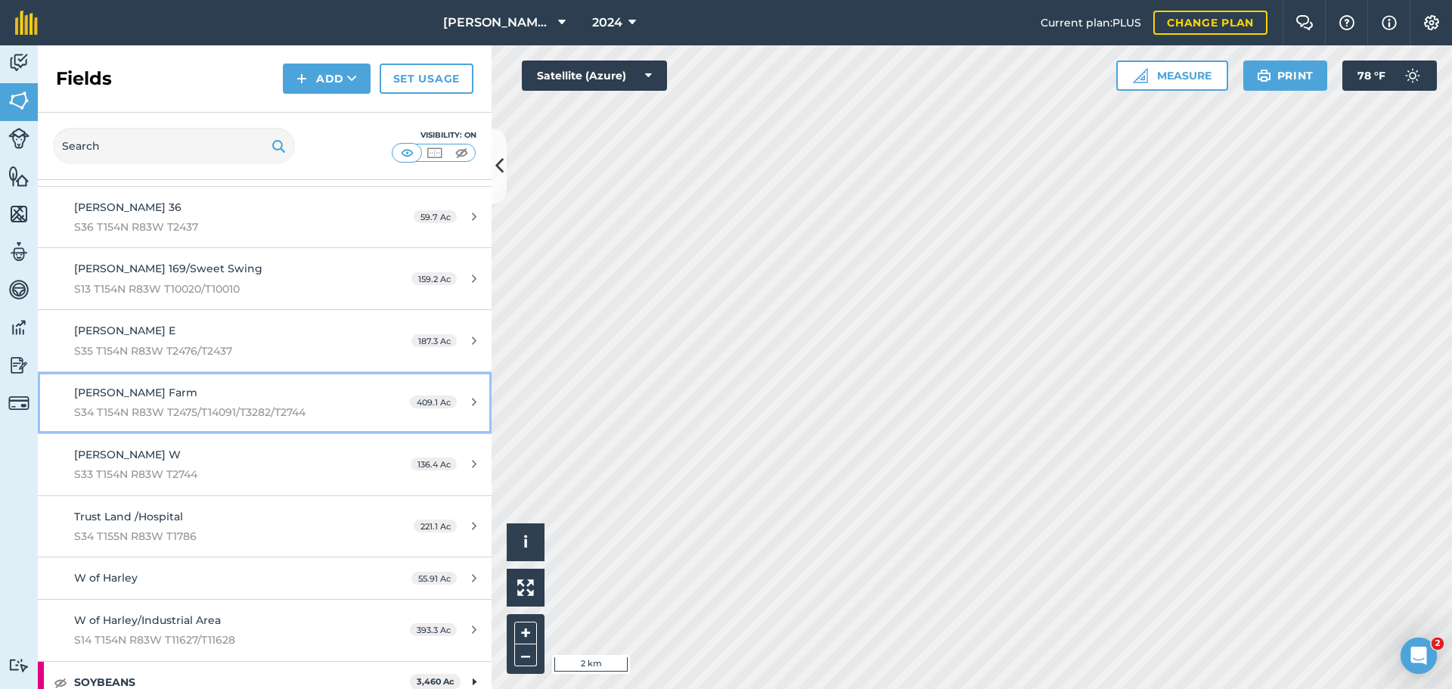
click at [306, 405] on span "S34 T154N R83W T2475/T14091/T3282/T2744" at bounding box center [216, 412] width 284 height 17
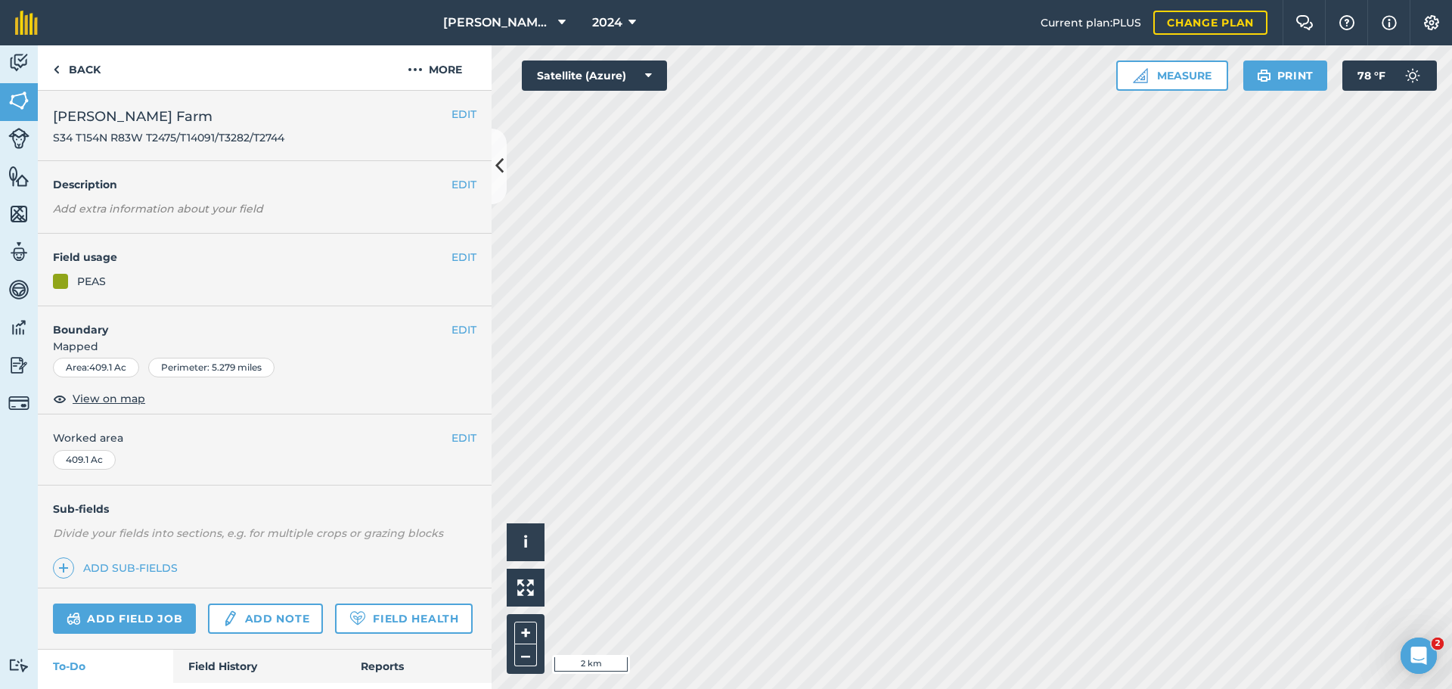
click at [307, 405] on div "EDIT Boundary Mapped Area : 409.1 Ac Perimeter : 5.279 miles View on map" at bounding box center [265, 360] width 454 height 109
click at [81, 56] on link "Back" at bounding box center [77, 67] width 78 height 45
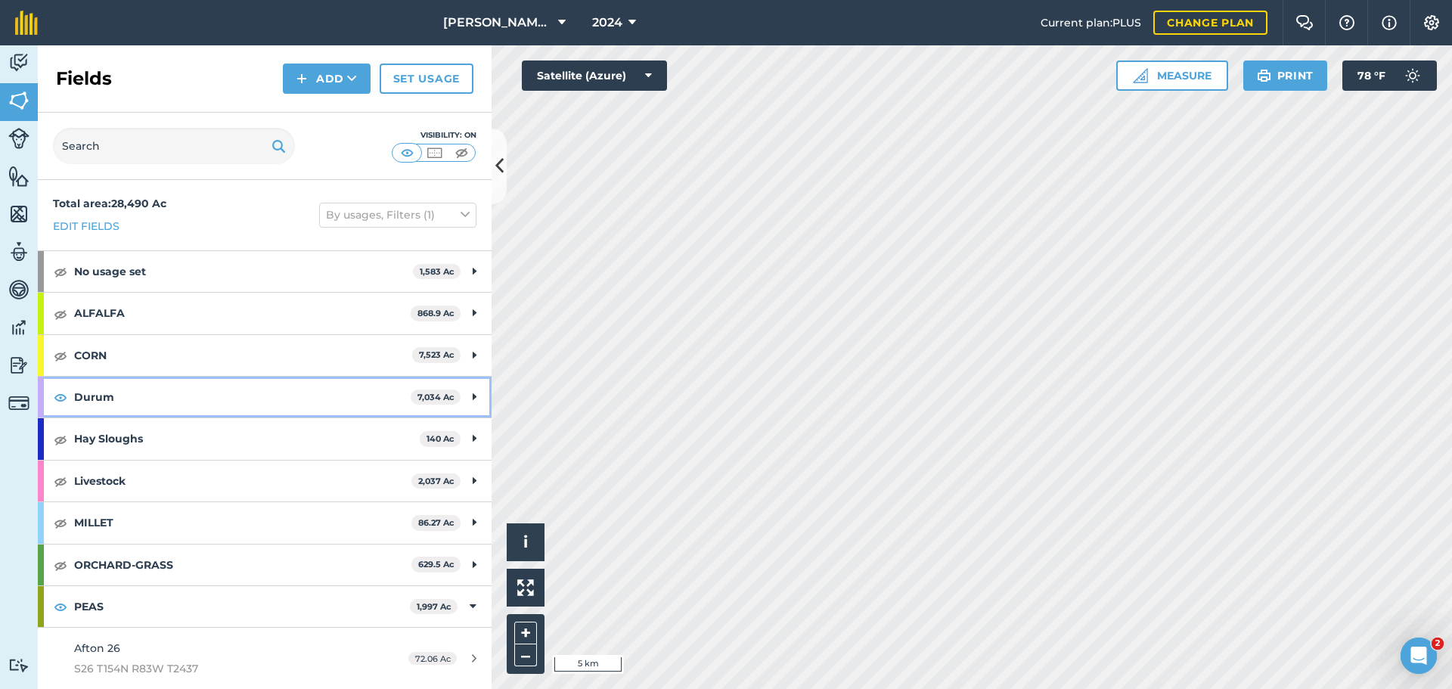
click at [473, 393] on icon at bounding box center [475, 397] width 4 height 17
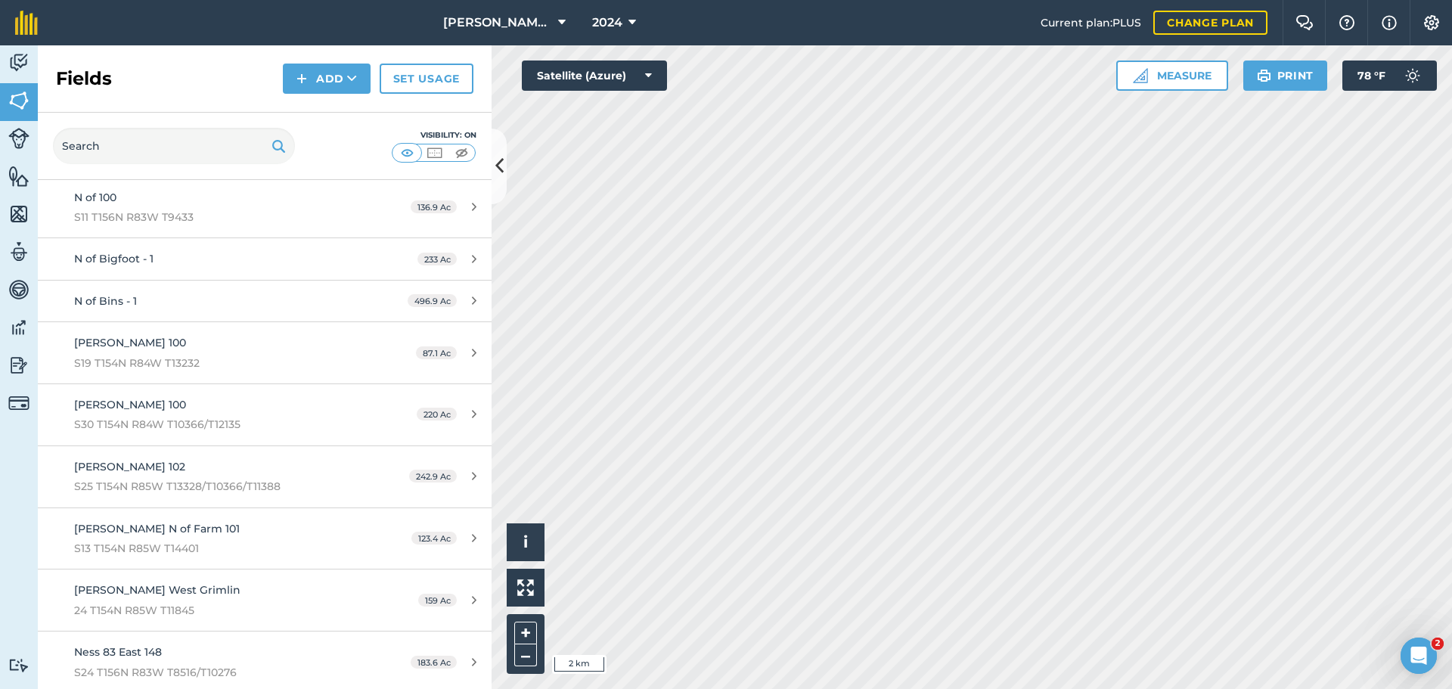
scroll to position [454, 0]
